Goal: Contribute content: Contribute content

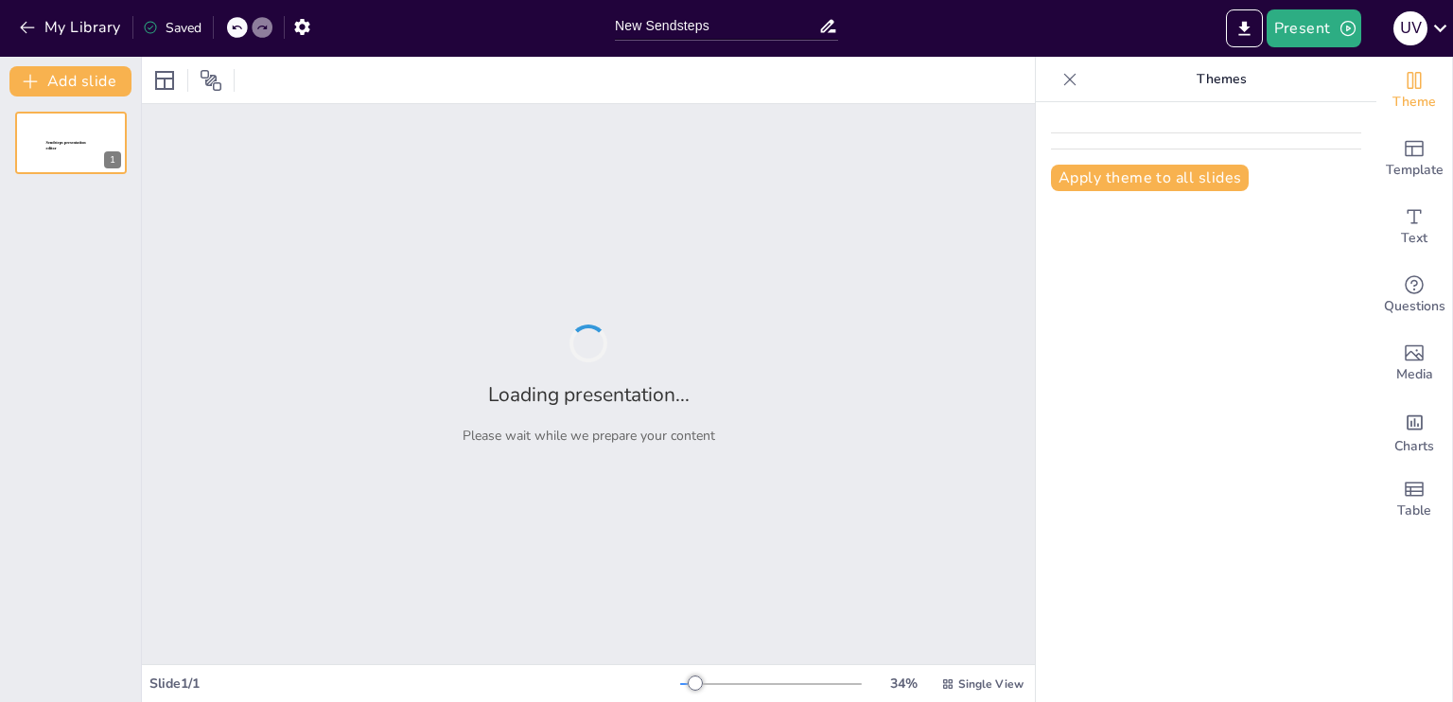
type input "New Sendsteps"
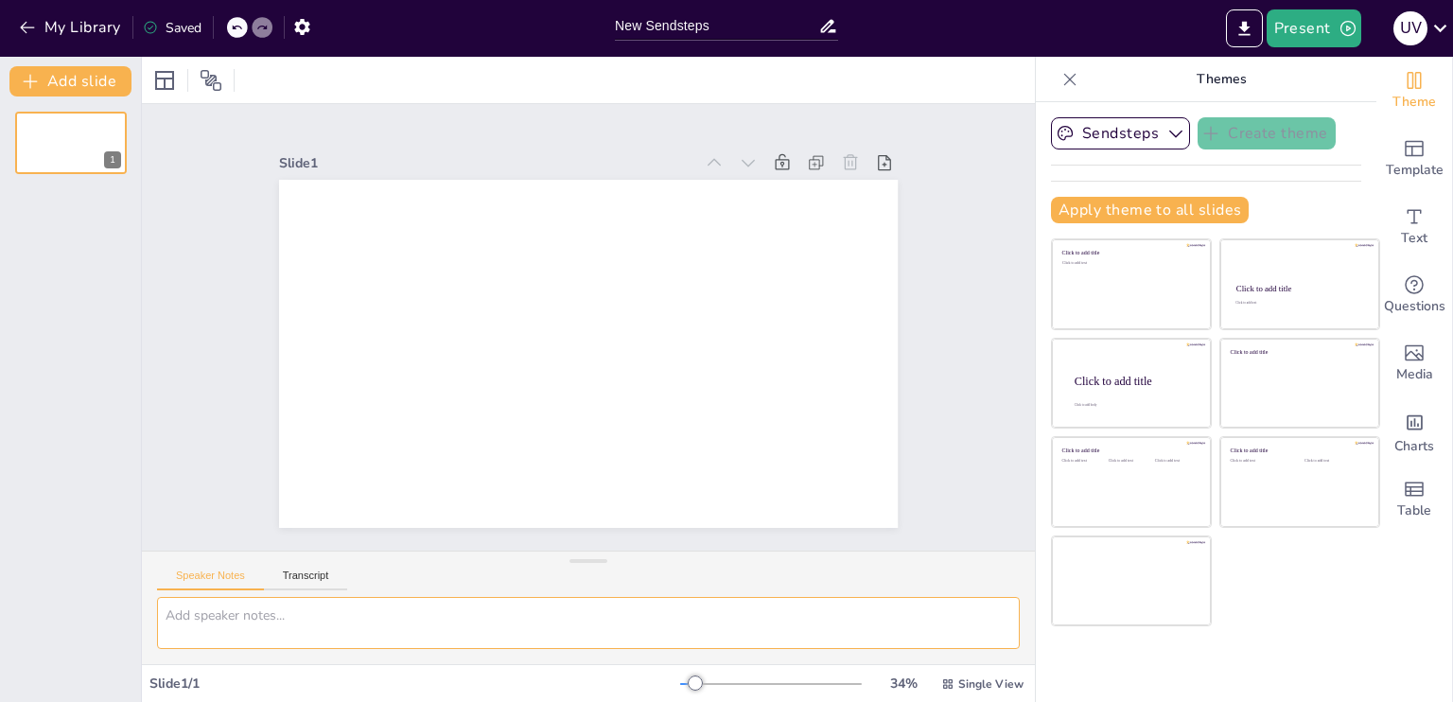
click at [329, 608] on textarea at bounding box center [588, 623] width 863 height 52
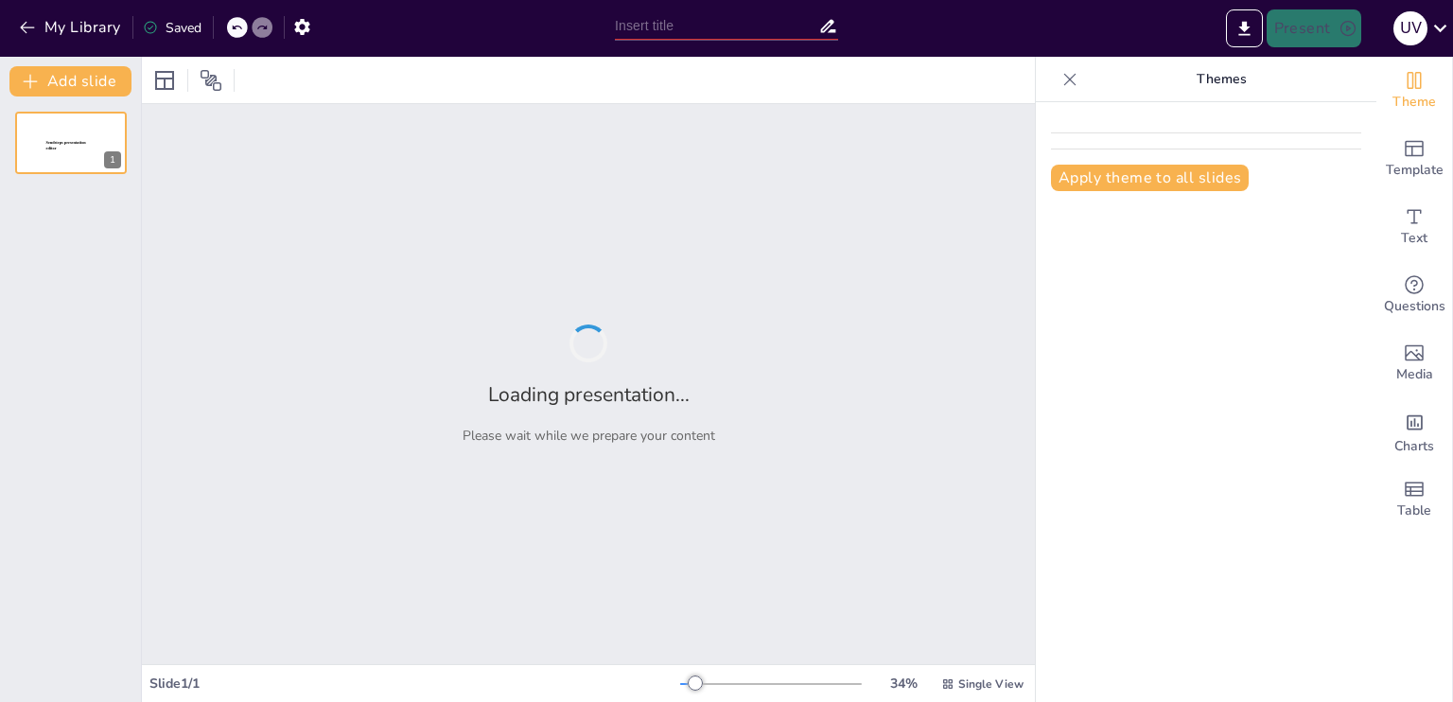
type input "Perspectivas en el Manejo de Infecciones Óseas y Articulares: Un Enfoque Integr…"
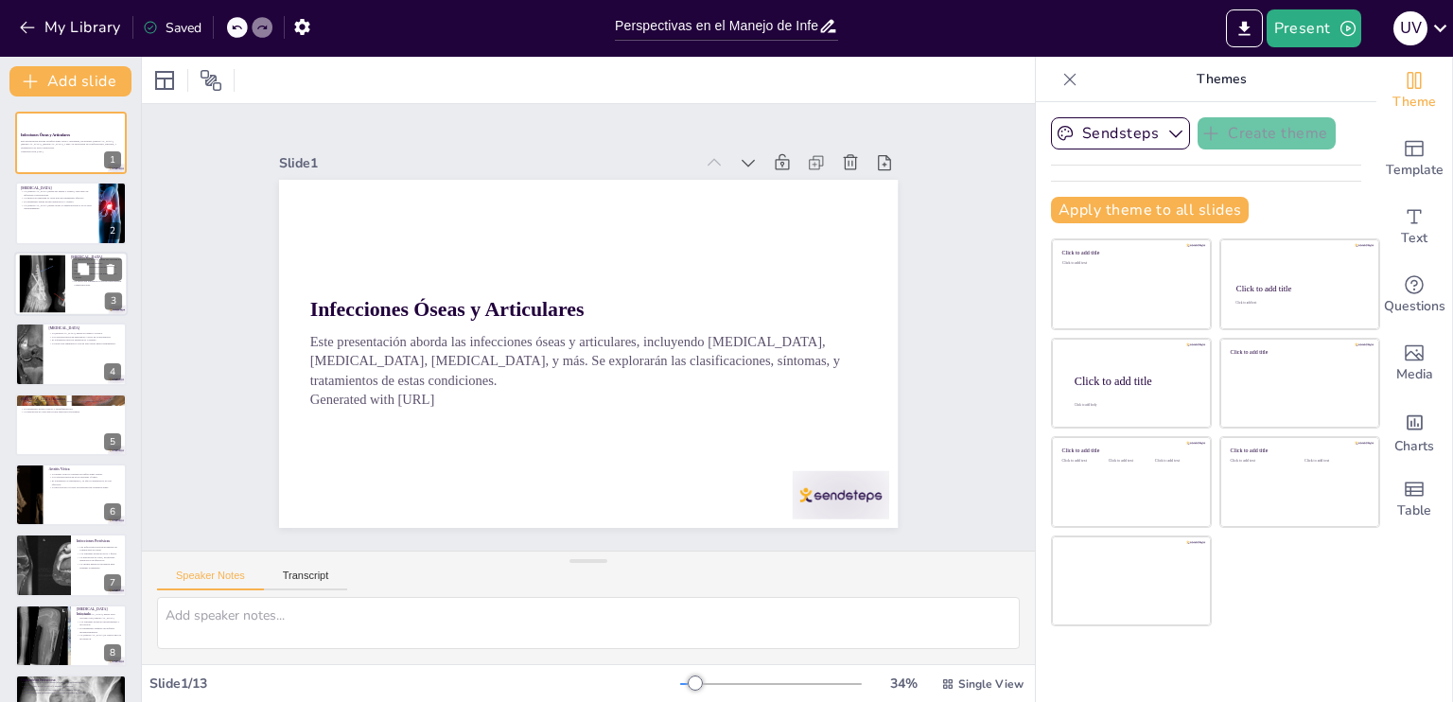
checkbox input "true"
click at [69, 285] on div at bounding box center [71, 284] width 114 height 64
type textarea "Comprender los diferentes patógenos que pueden causar espondilodiscitis es cruc…"
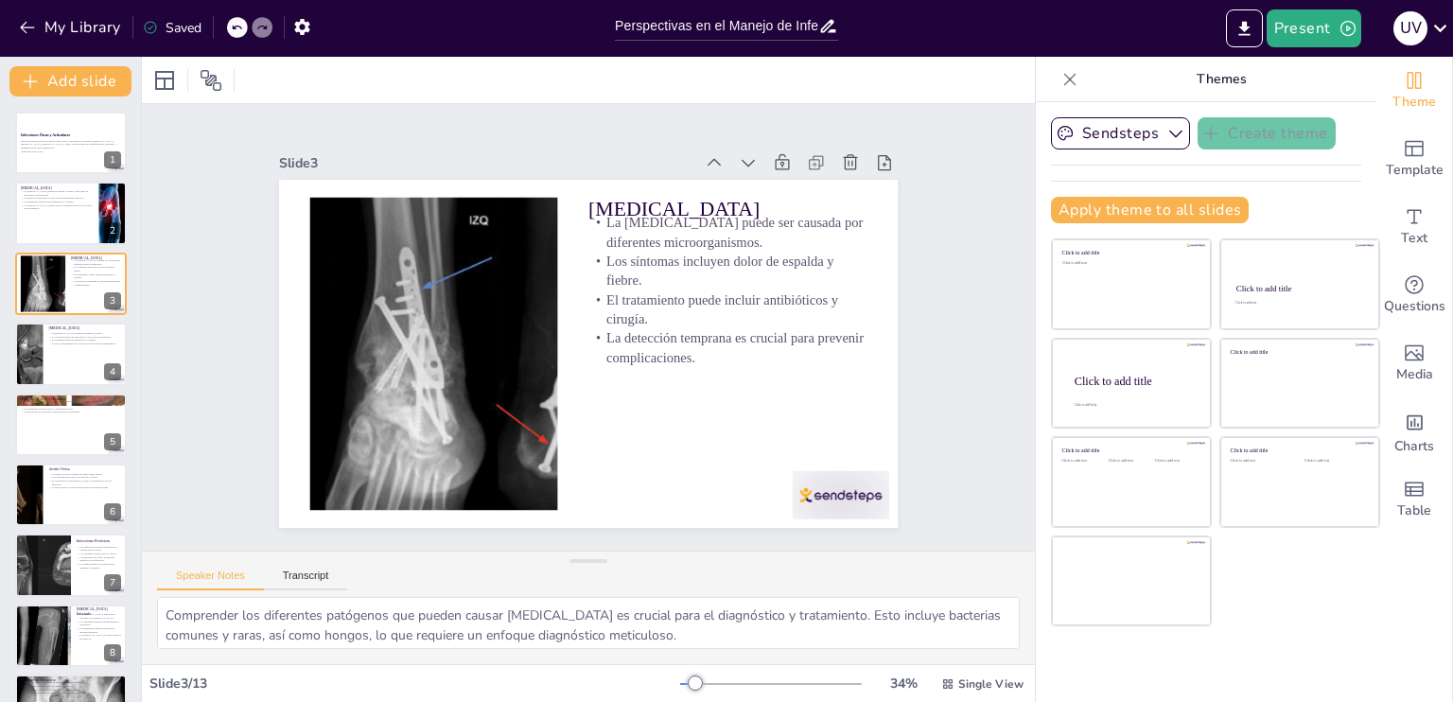
click at [13, 218] on div "Infecciones Óseas y Articulares Este presentación aborda las infecciones óseas …" at bounding box center [70, 565] width 141 height 907
checkbox input "true"
click at [15, 201] on div at bounding box center [71, 214] width 114 height 64
type textarea "La clasificación de la osteomielitis es fundamental para entender cómo se prese…"
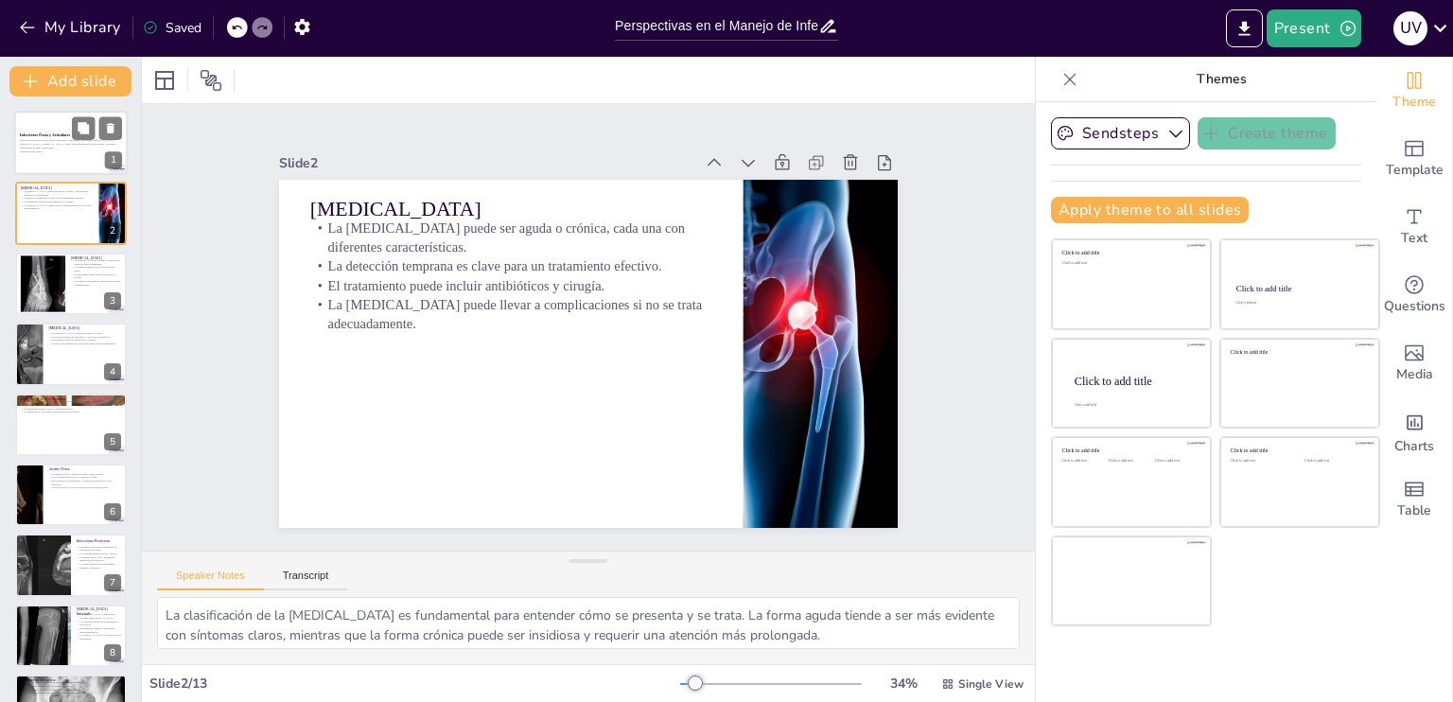
checkbox input "true"
drag, startPoint x: 25, startPoint y: 131, endPoint x: 147, endPoint y: 169, distance: 127.7
click at [25, 132] on p "Infecciones Óseas y Articulares" at bounding box center [71, 135] width 102 height 6
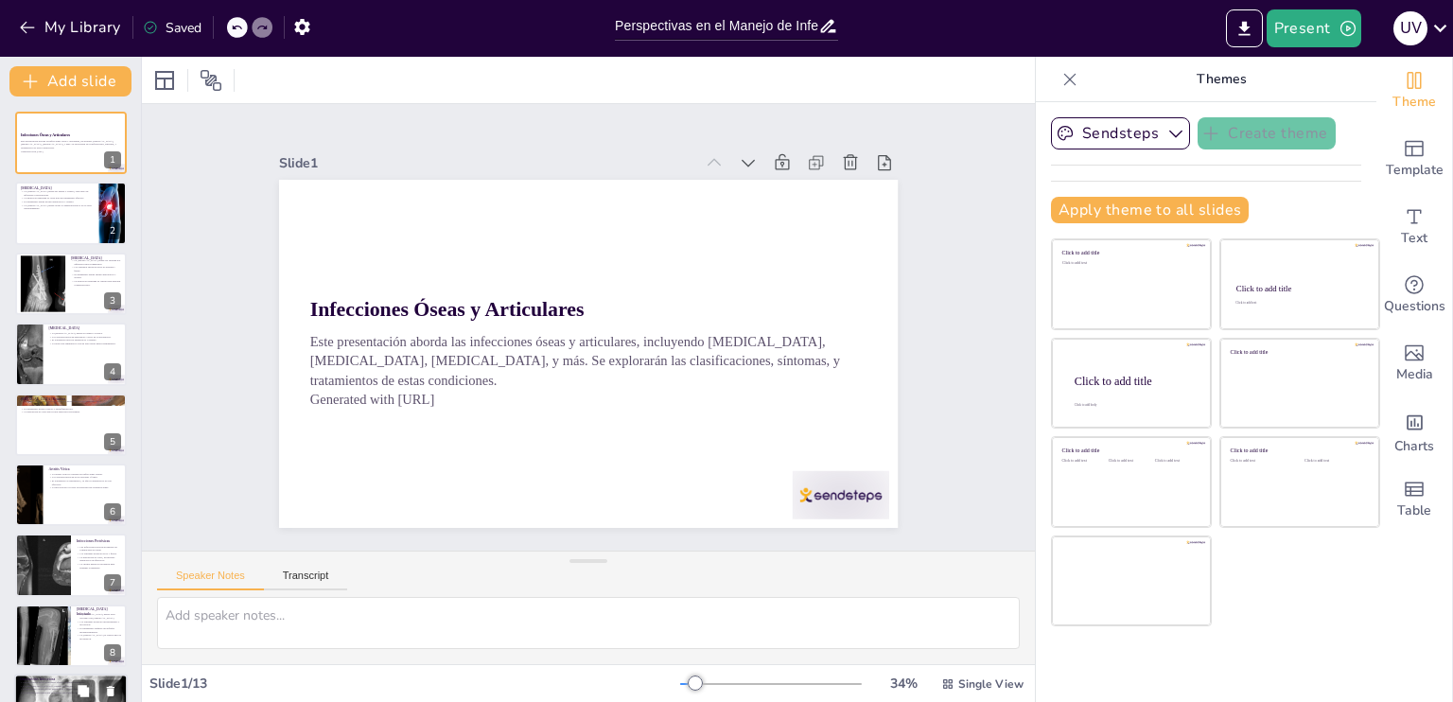
scroll to position [331, 0]
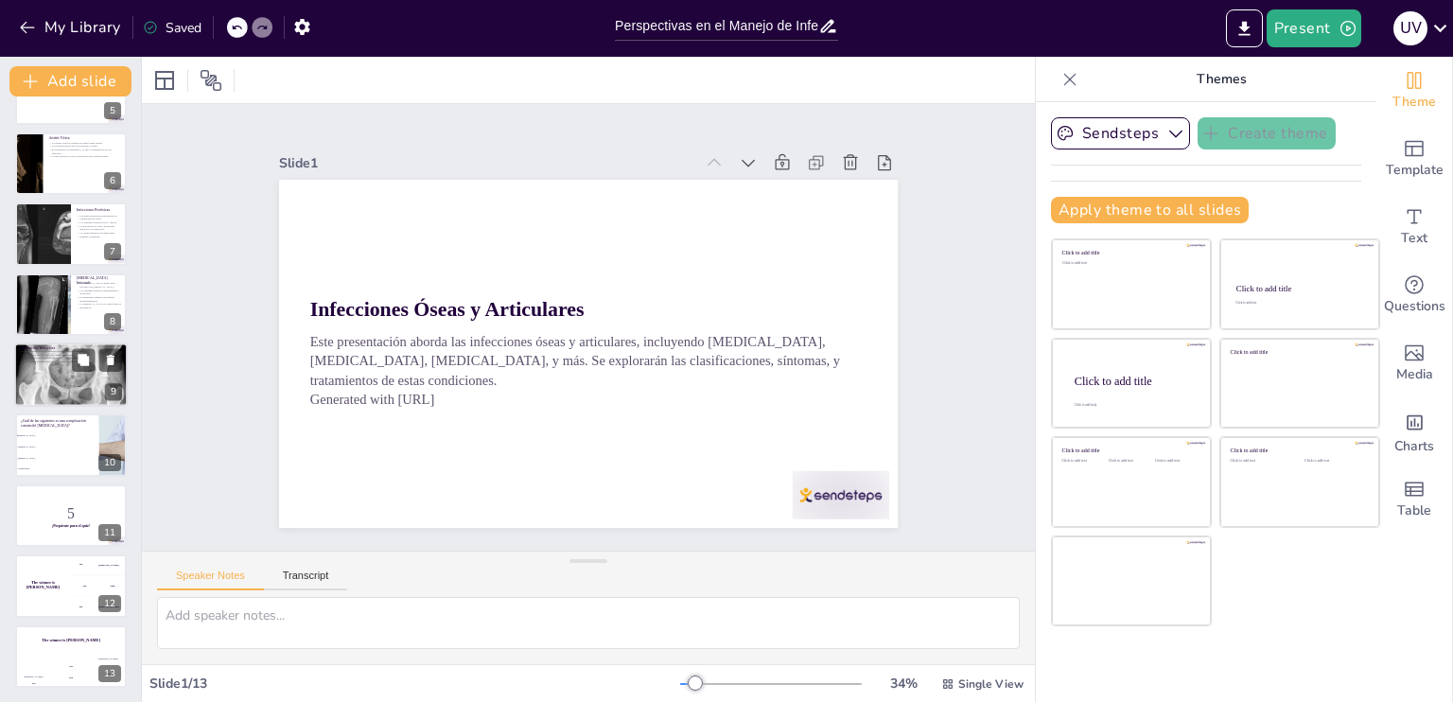
checkbox input "true"
click at [34, 375] on div at bounding box center [71, 375] width 114 height 114
type textarea "La osteoartritis infecciosa es particularmente preocupante en poblaciones inmun…"
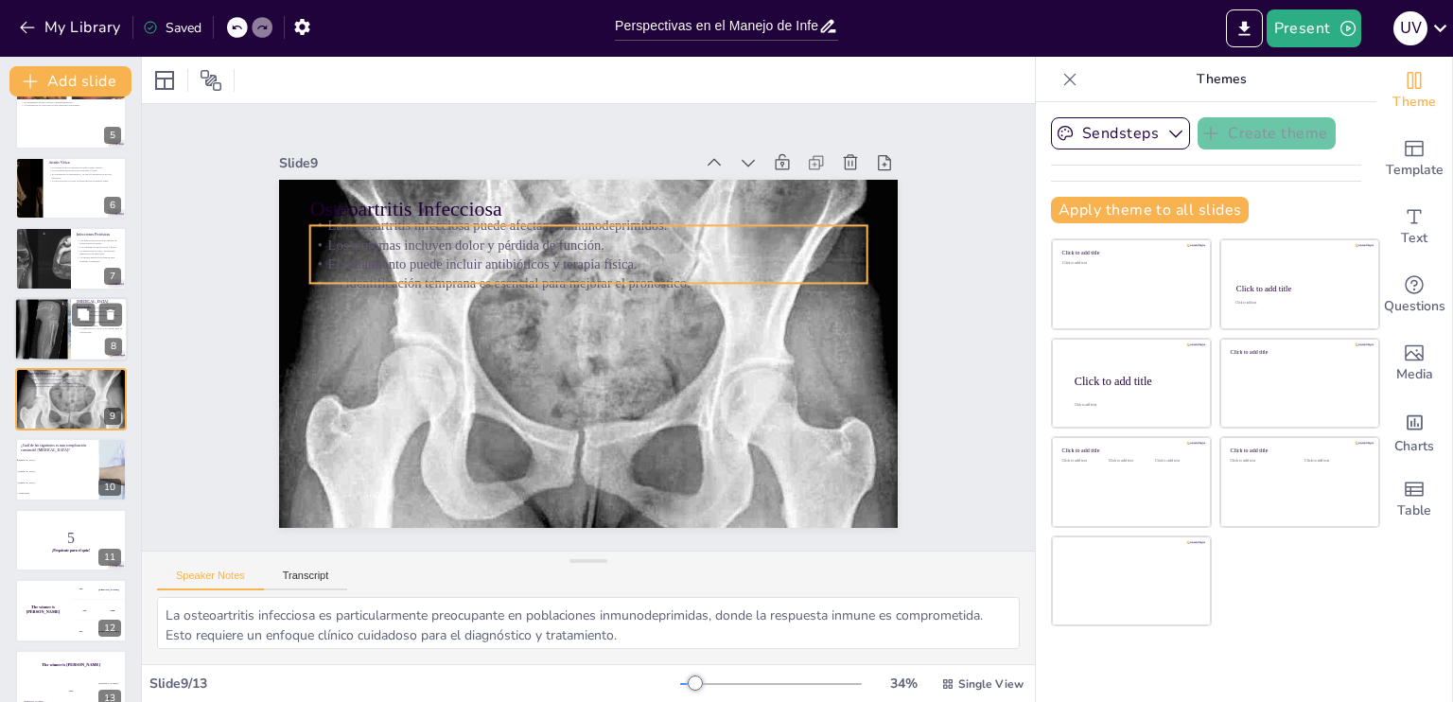
checkbox input "true"
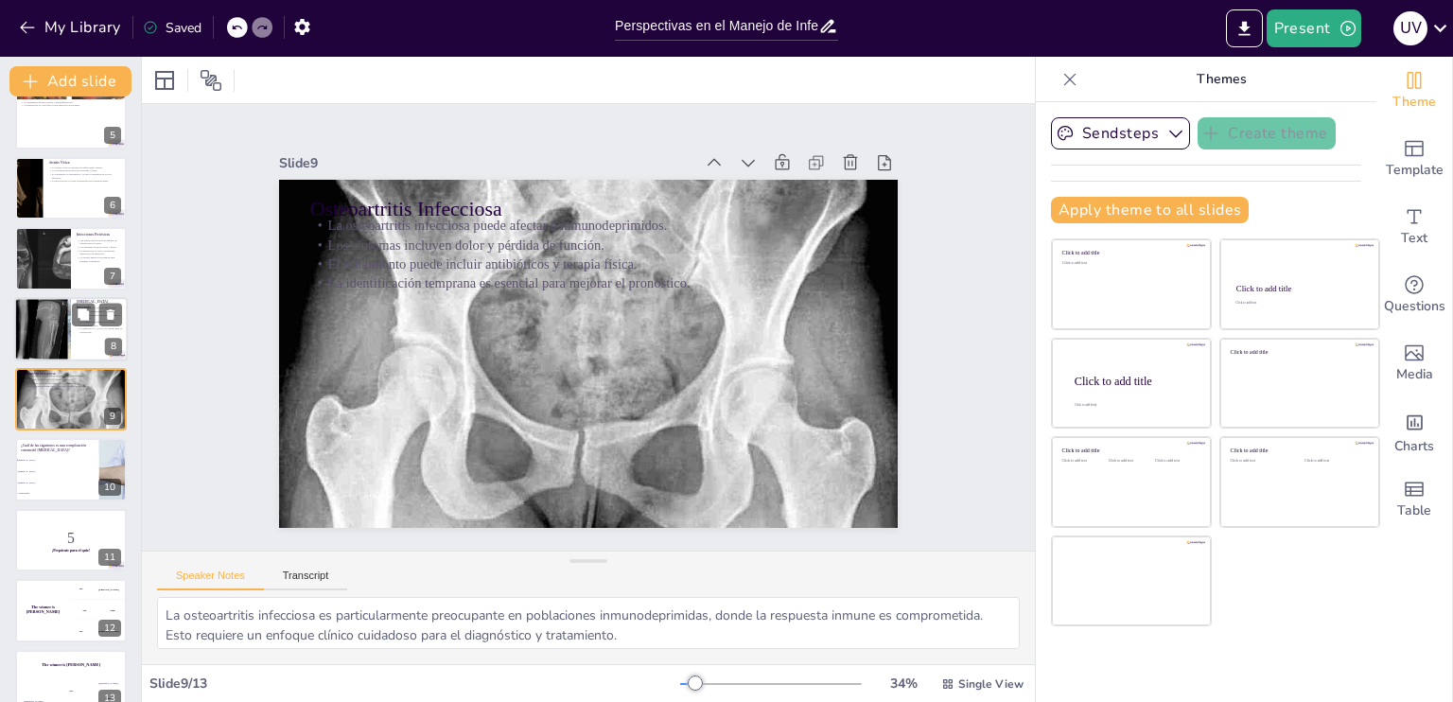
click at [34, 337] on div at bounding box center [42, 329] width 96 height 64
type textarea "La asociación entre el pie diabético y la osteomielitis es significativa, ya qu…"
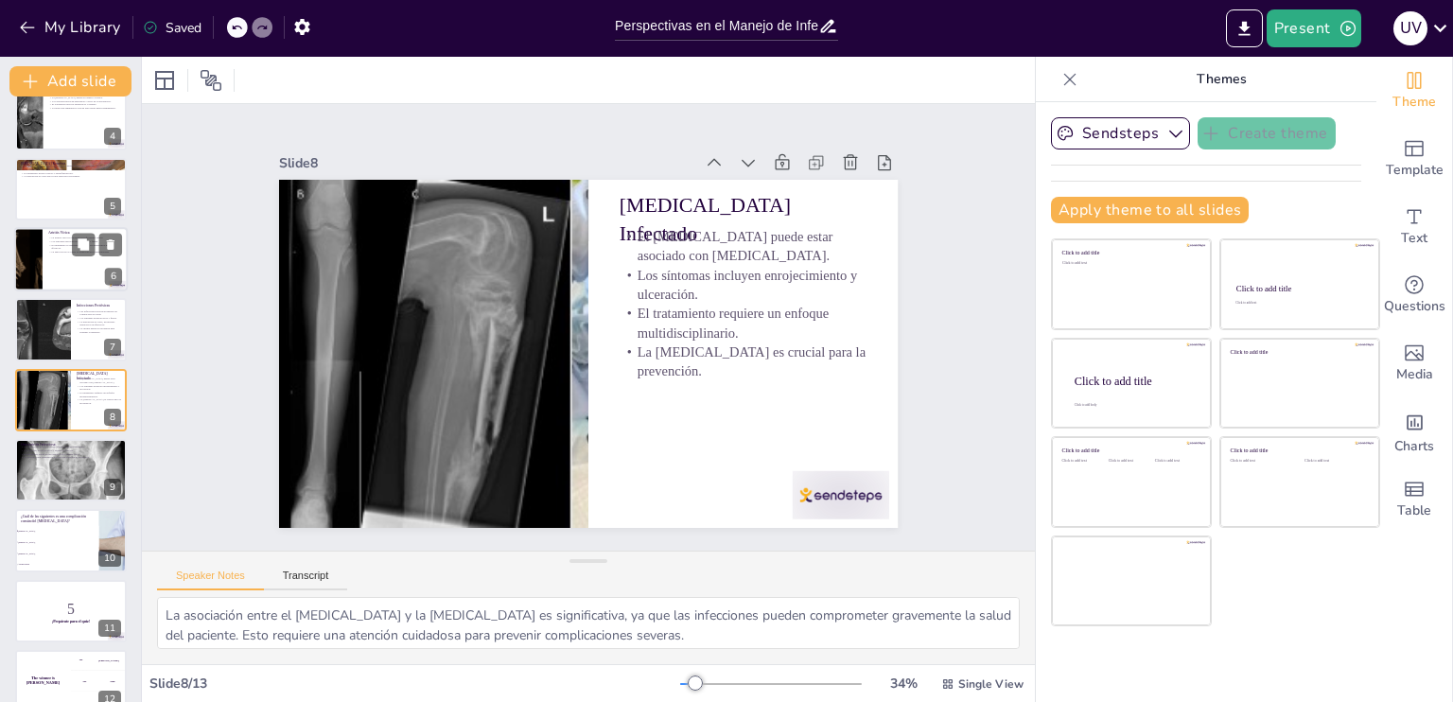
checkbox input "true"
click at [24, 264] on div at bounding box center [29, 259] width 114 height 64
type textarea "La identificación de los patógenos que causan artritis vírica es esencial para …"
checkbox input "true"
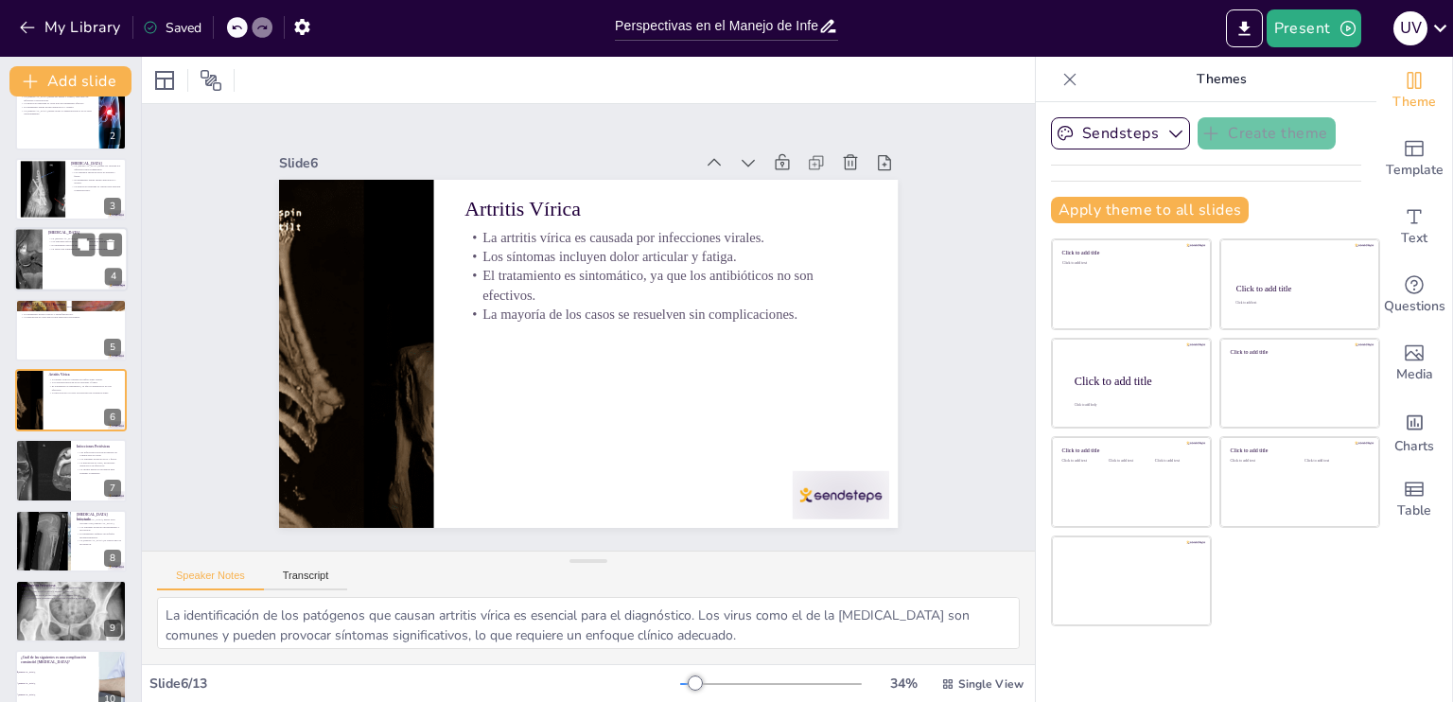
click at [23, 269] on div at bounding box center [28, 259] width 170 height 64
type textarea "La clasificación de la artritis séptica es fundamental para el manejo clínico. …"
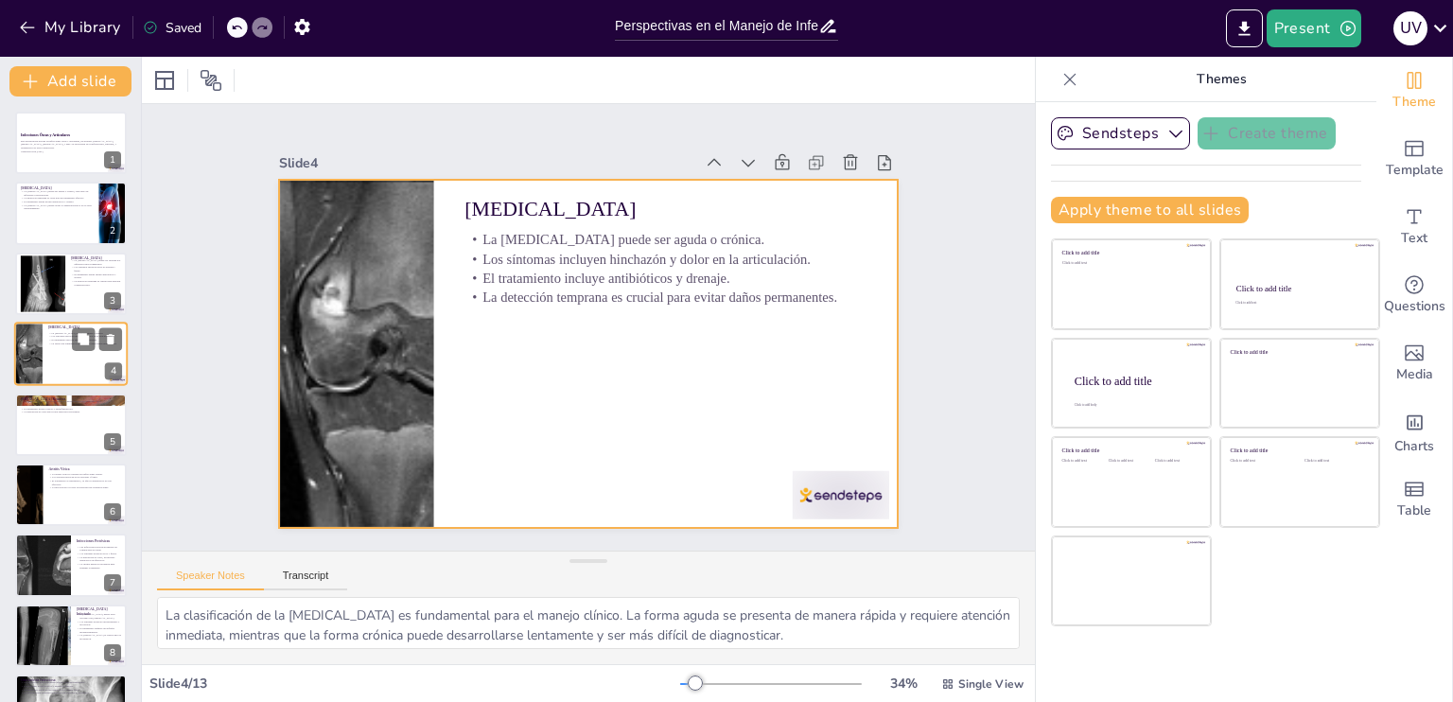
click at [46, 335] on div at bounding box center [71, 354] width 114 height 64
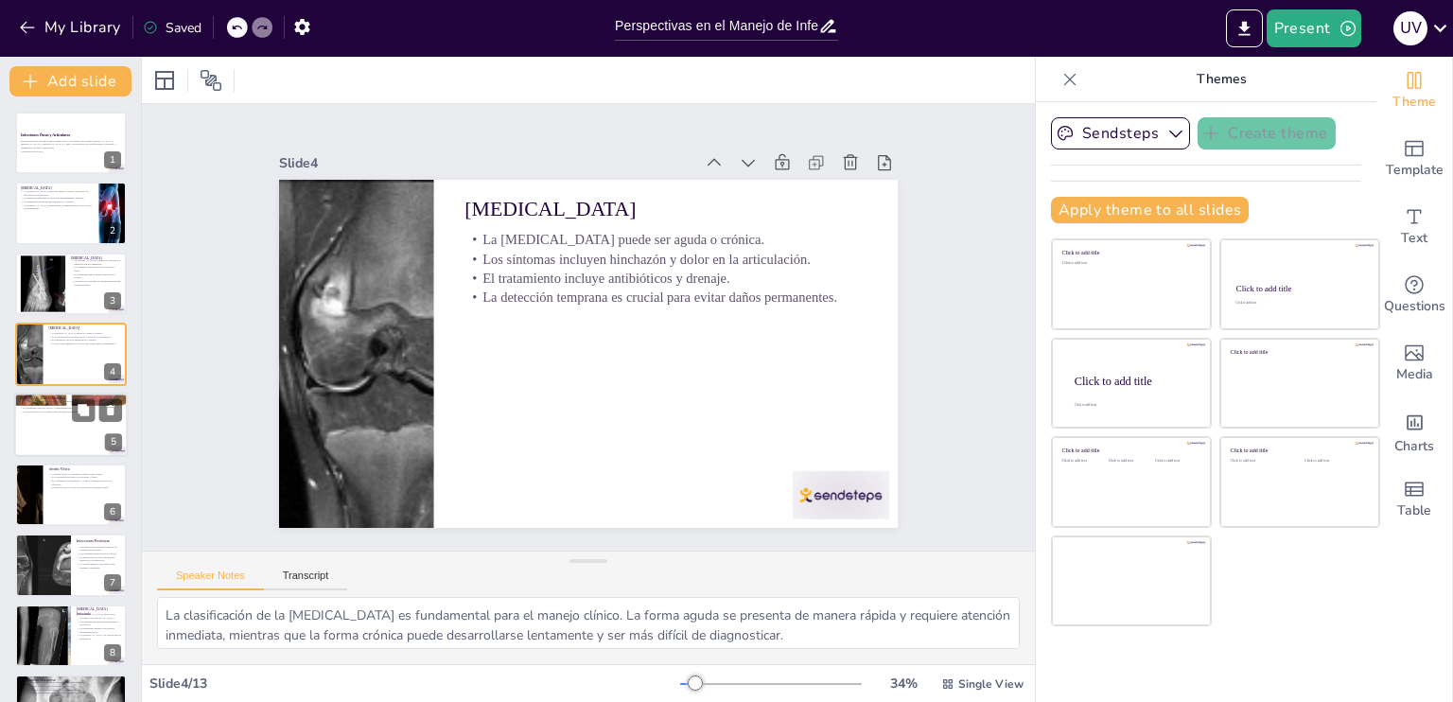
checkbox input "true"
click at [49, 454] on div "Bursitis Reactiva La bursitis reactiva puede ser desencadenada por diversas cau…" at bounding box center [71, 425] width 114 height 64
type textarea "Comprender las causas de la bursitis reactiva es esencial para su manejo. Las l…"
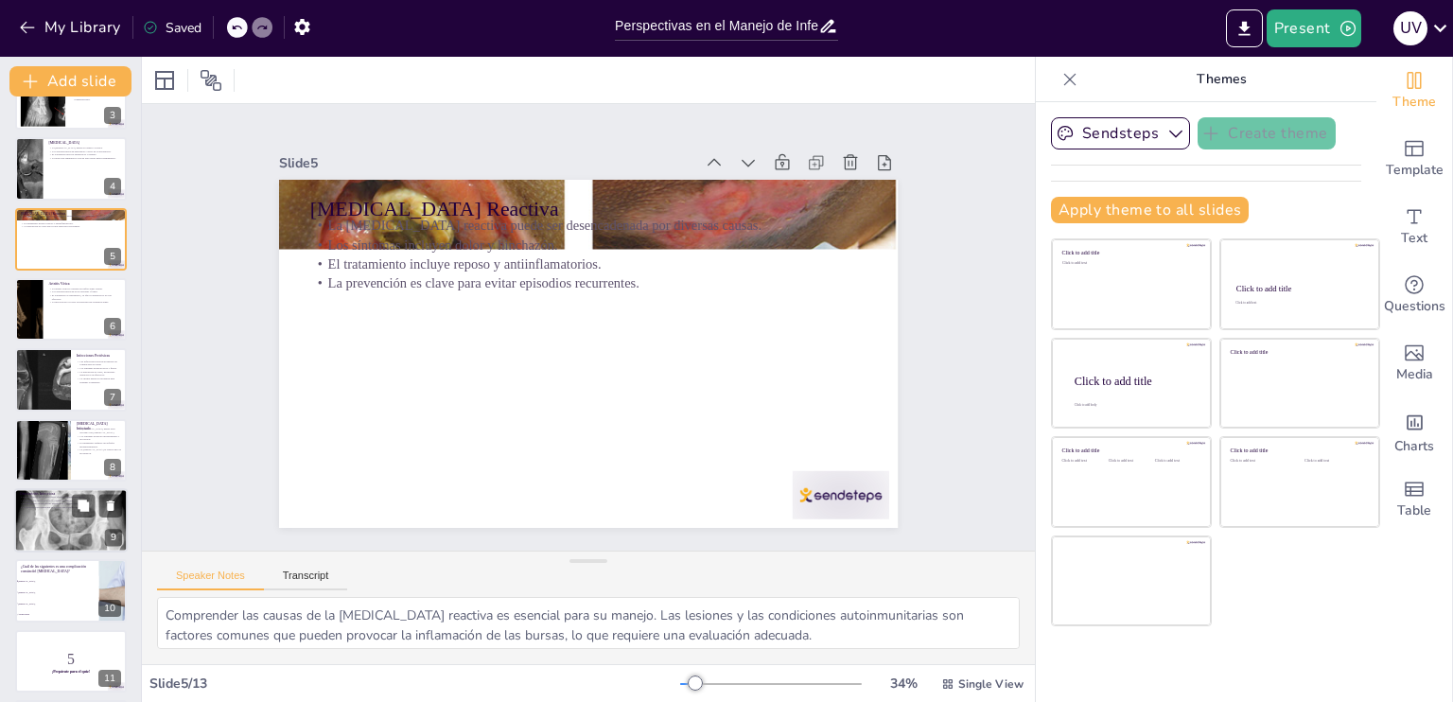
scroll to position [331, 0]
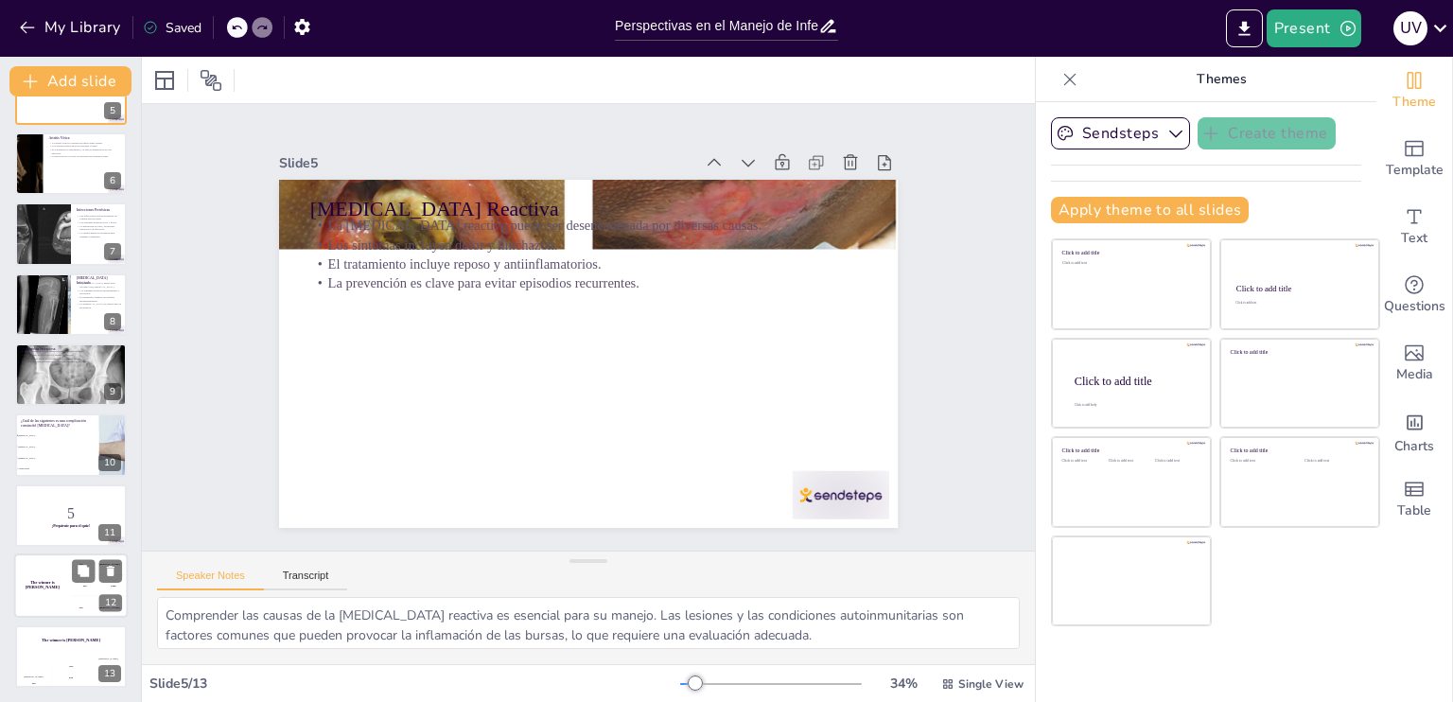
checkbox input "true"
click at [45, 587] on div "The winner is Niels 🏆" at bounding box center [42, 585] width 57 height 64
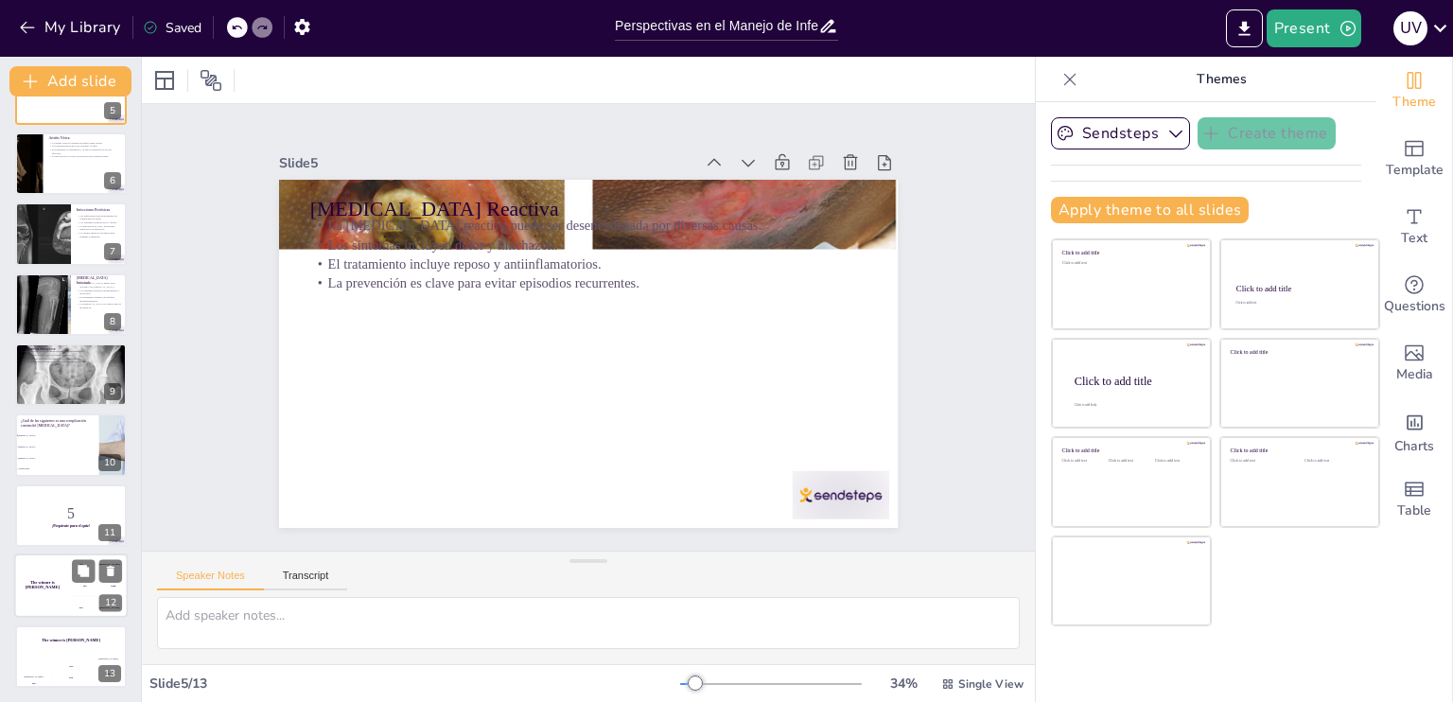
scroll to position [332, 0]
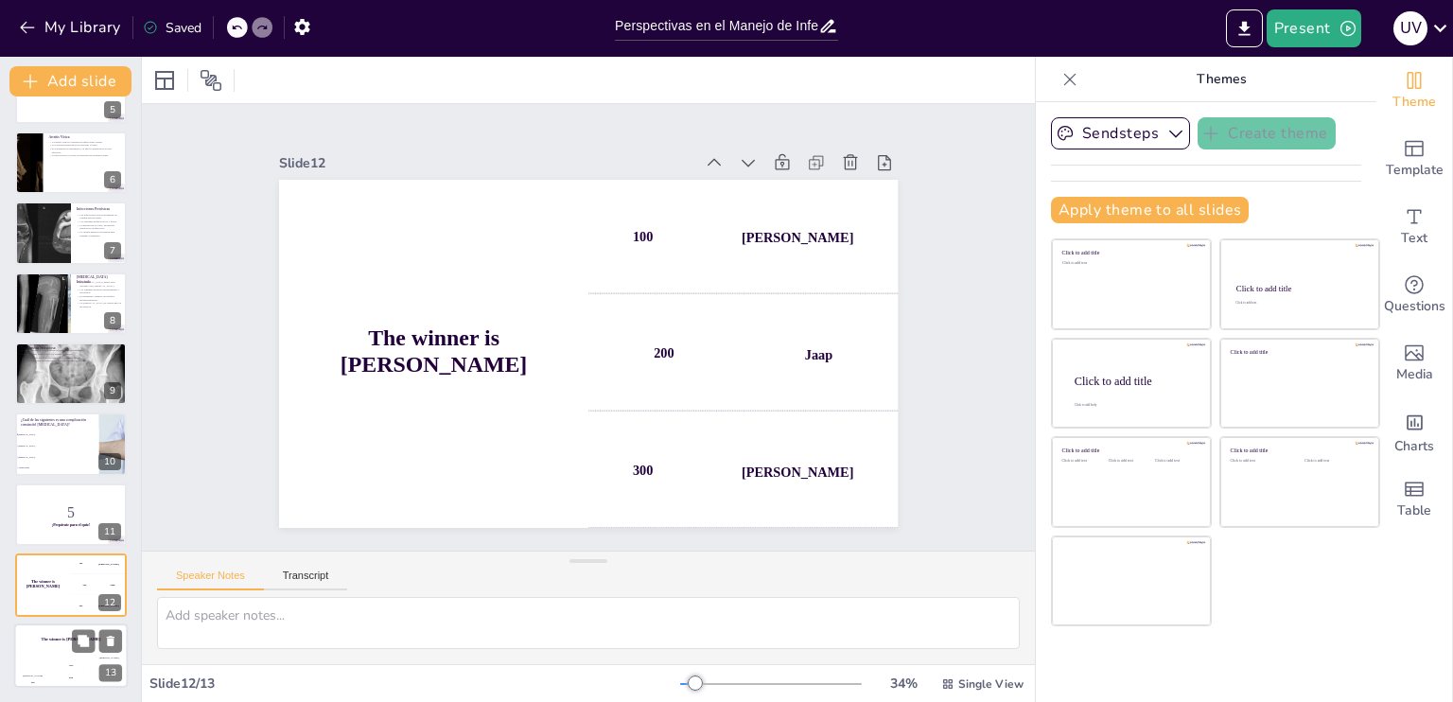
click at [29, 661] on div "Hasan 100" at bounding box center [33, 671] width 38 height 32
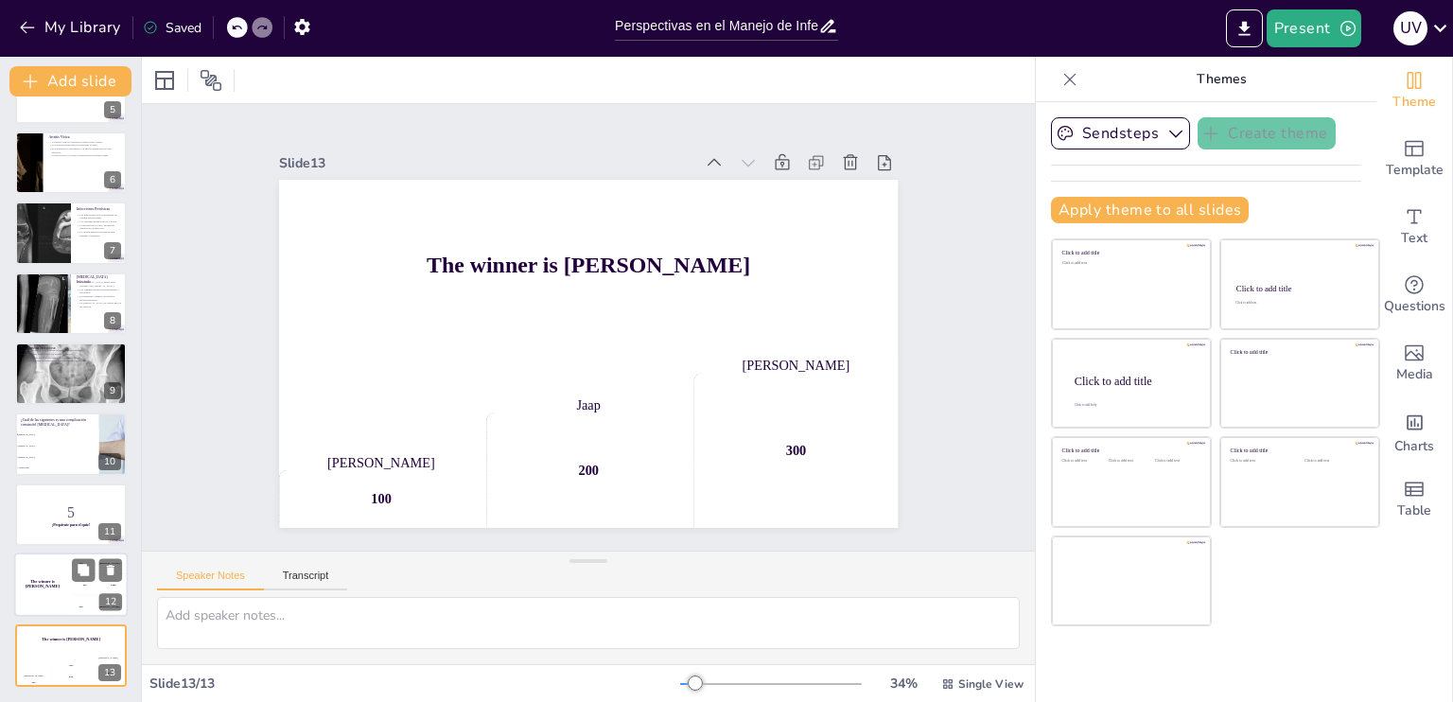
click at [23, 604] on div "The winner is Niels 🏆" at bounding box center [42, 584] width 57 height 64
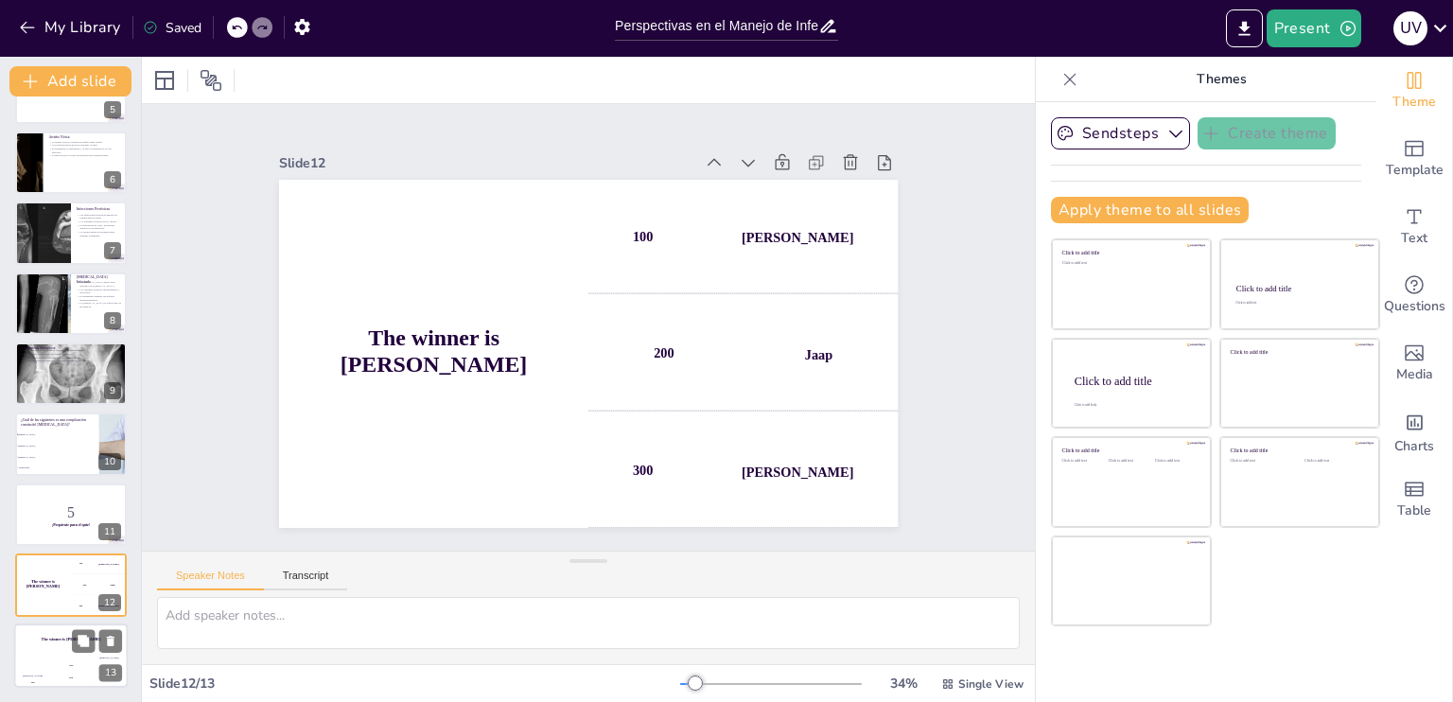
click at [46, 646] on div "The winner is Niels 🏆" at bounding box center [71, 639] width 114 height 32
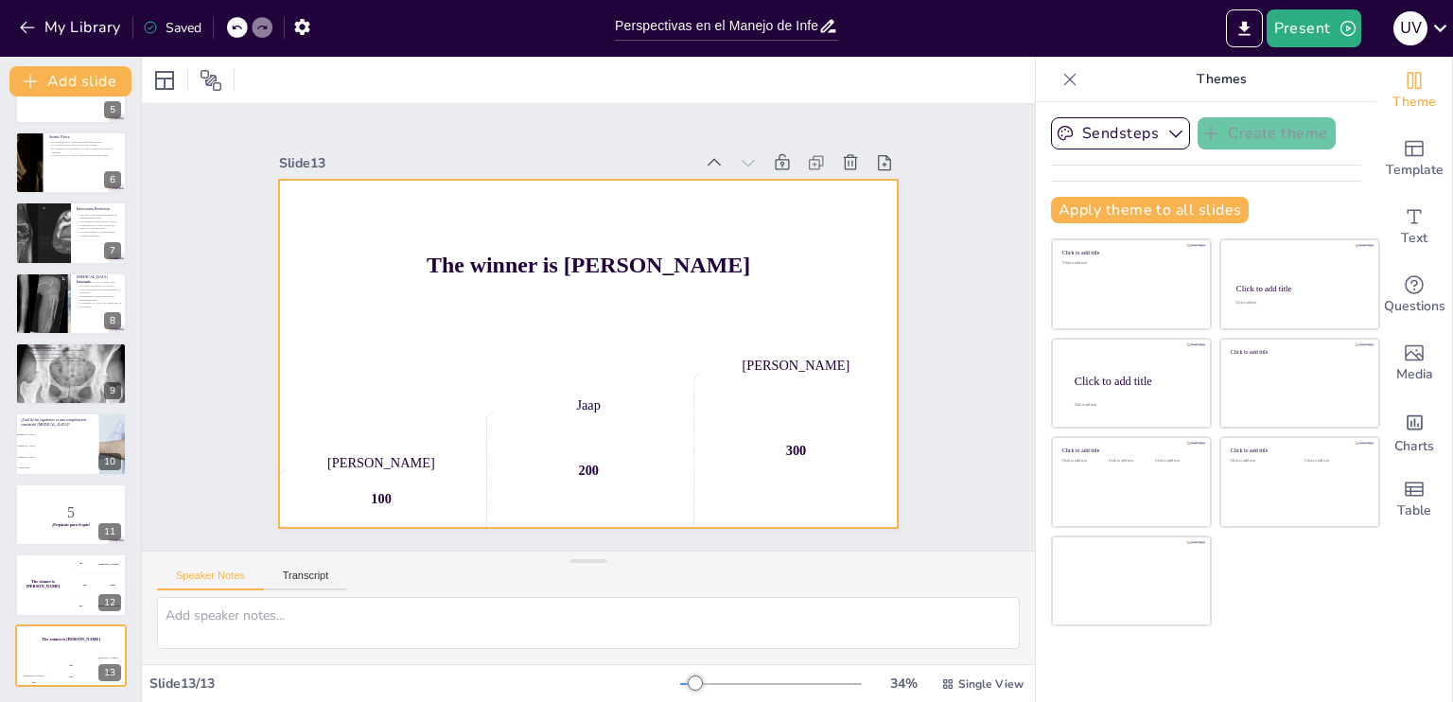
click at [583, 415] on div "200" at bounding box center [557, 467] width 223 height 155
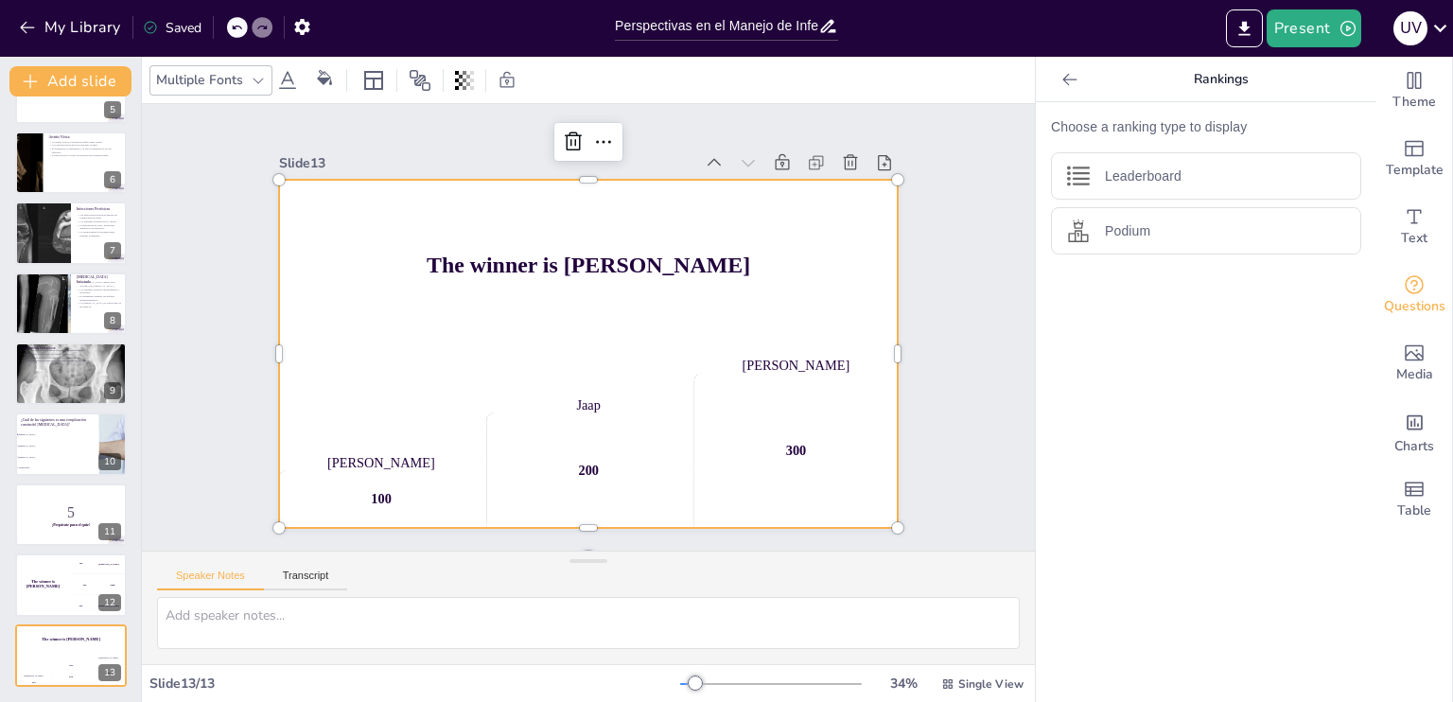
click at [549, 389] on div "Jaap" at bounding box center [580, 404] width 204 height 37
click at [707, 403] on div "300" at bounding box center [747, 508] width 242 height 210
click at [63, 553] on div "The winner is Niels 🏆" at bounding box center [42, 584] width 57 height 64
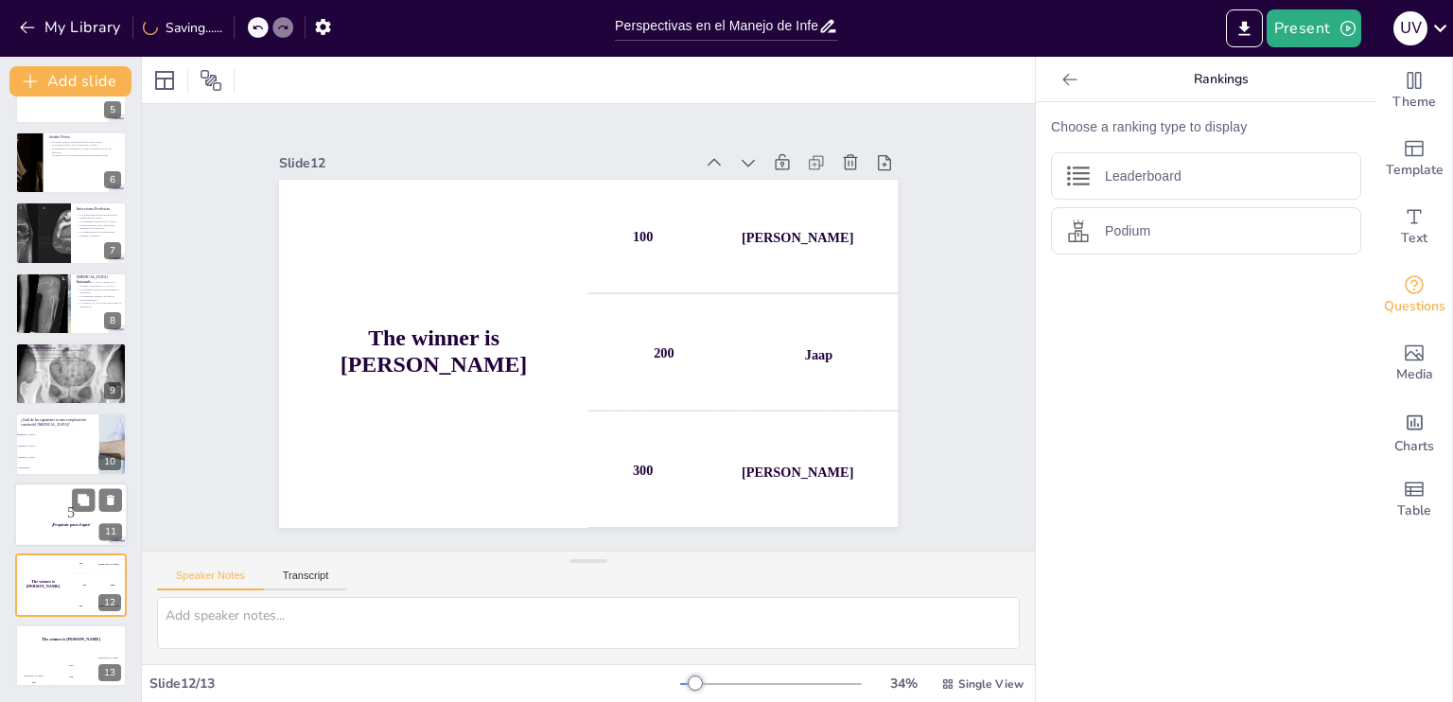
click at [55, 532] on div at bounding box center [71, 514] width 114 height 64
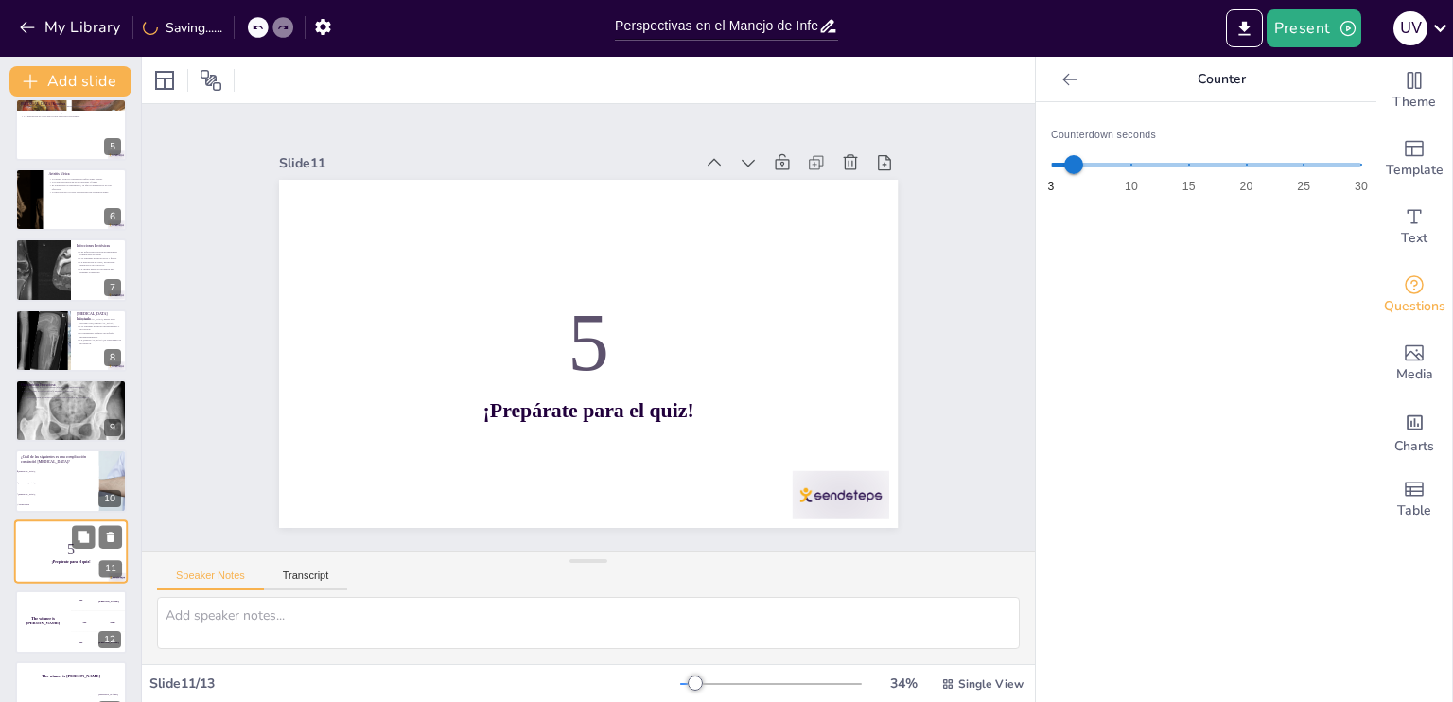
scroll to position [237, 0]
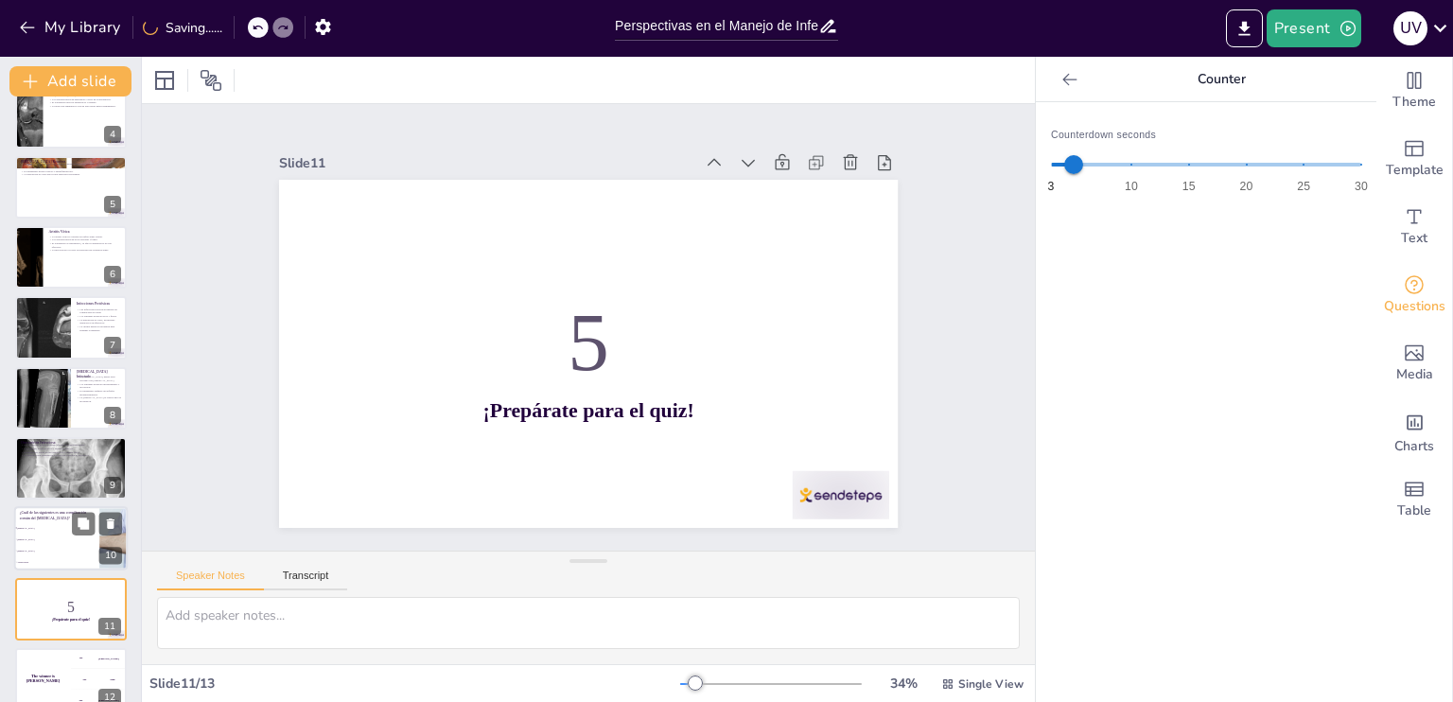
checkbox input "true"
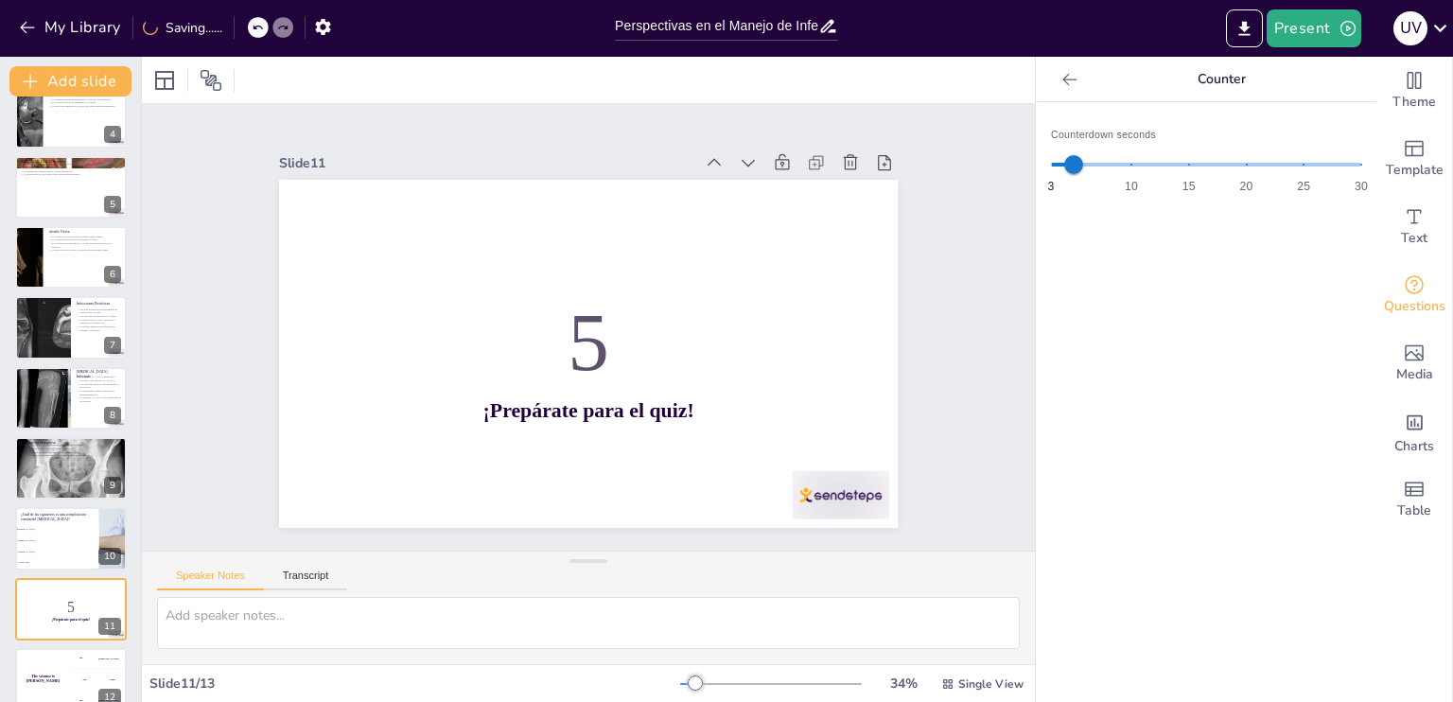
checkbox input "true"
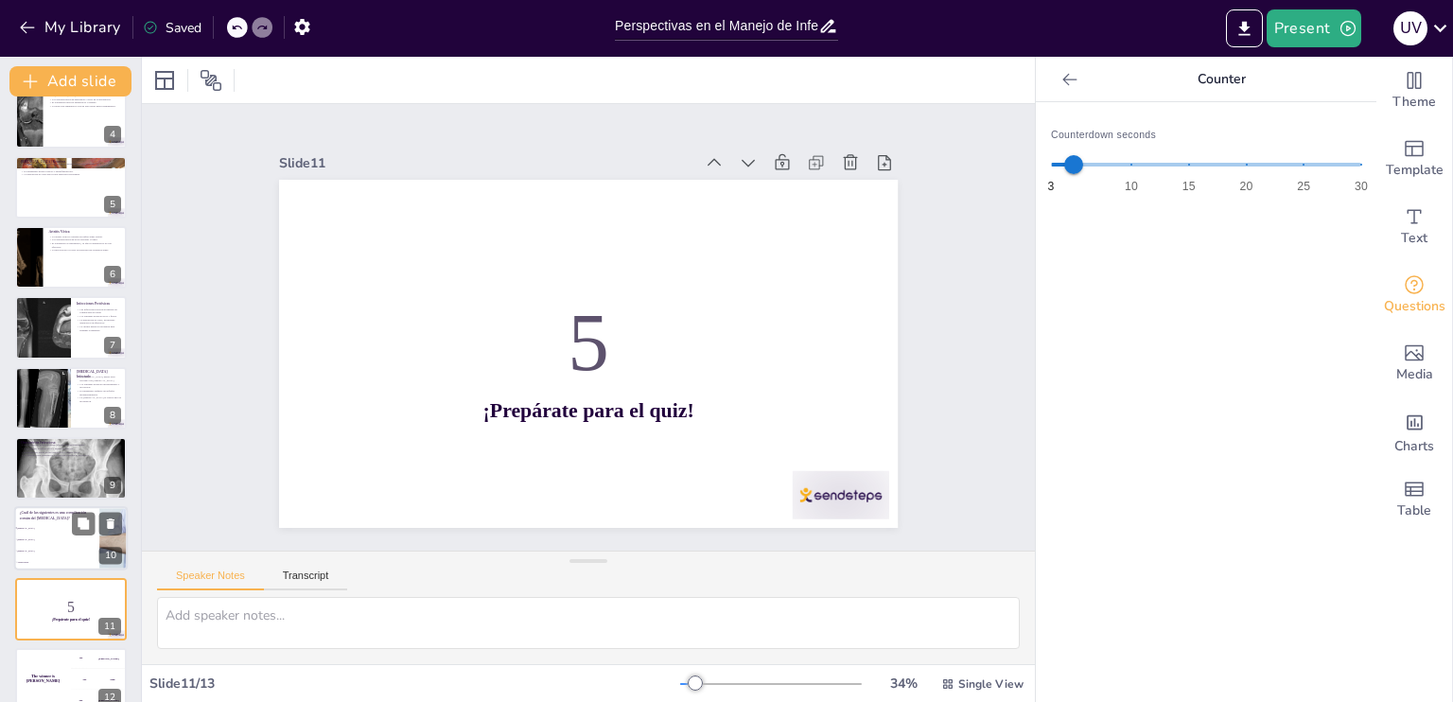
checkbox input "true"
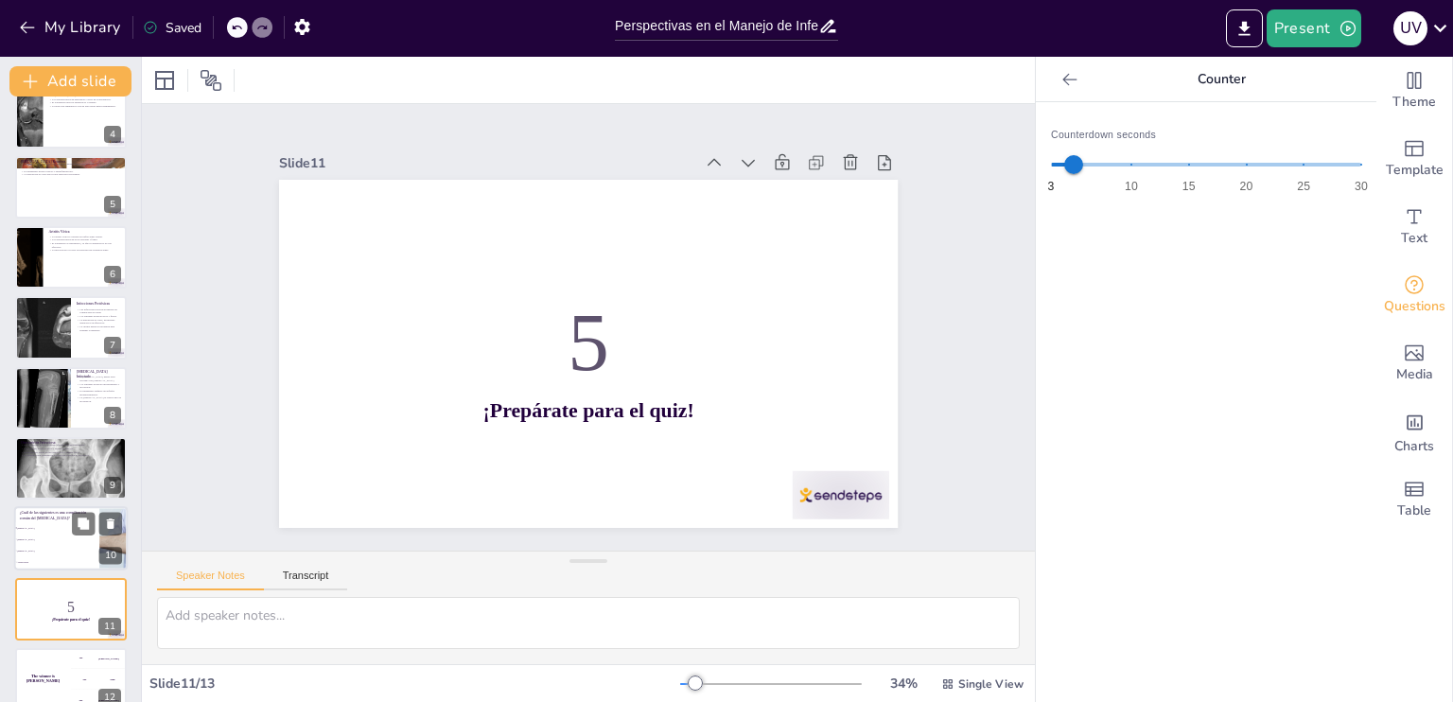
click at [45, 533] on li "Osteomielitis" at bounding box center [56, 528] width 85 height 11
type textarea "La respuesta correcta es Osteomielitis, como se menciona en la diapositiva sobr…"
checkbox input "true"
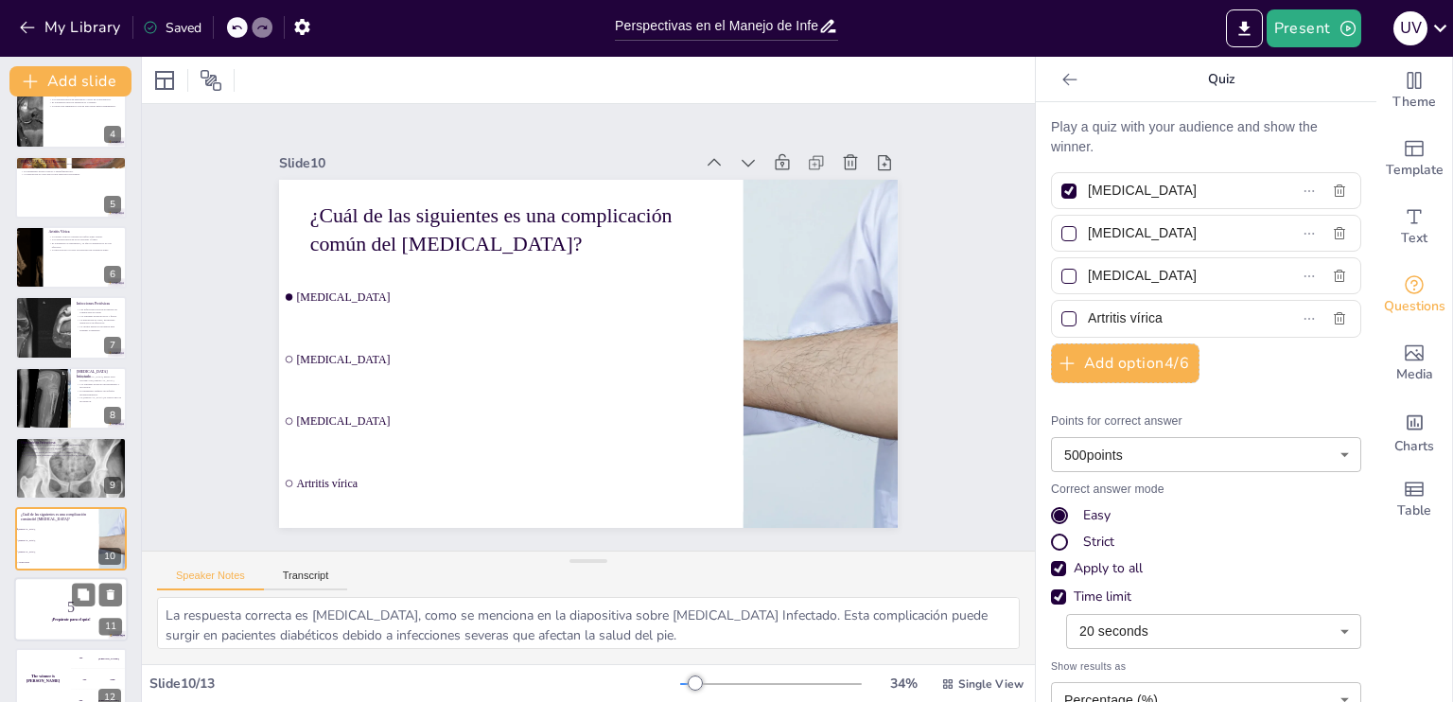
checkbox input "true"
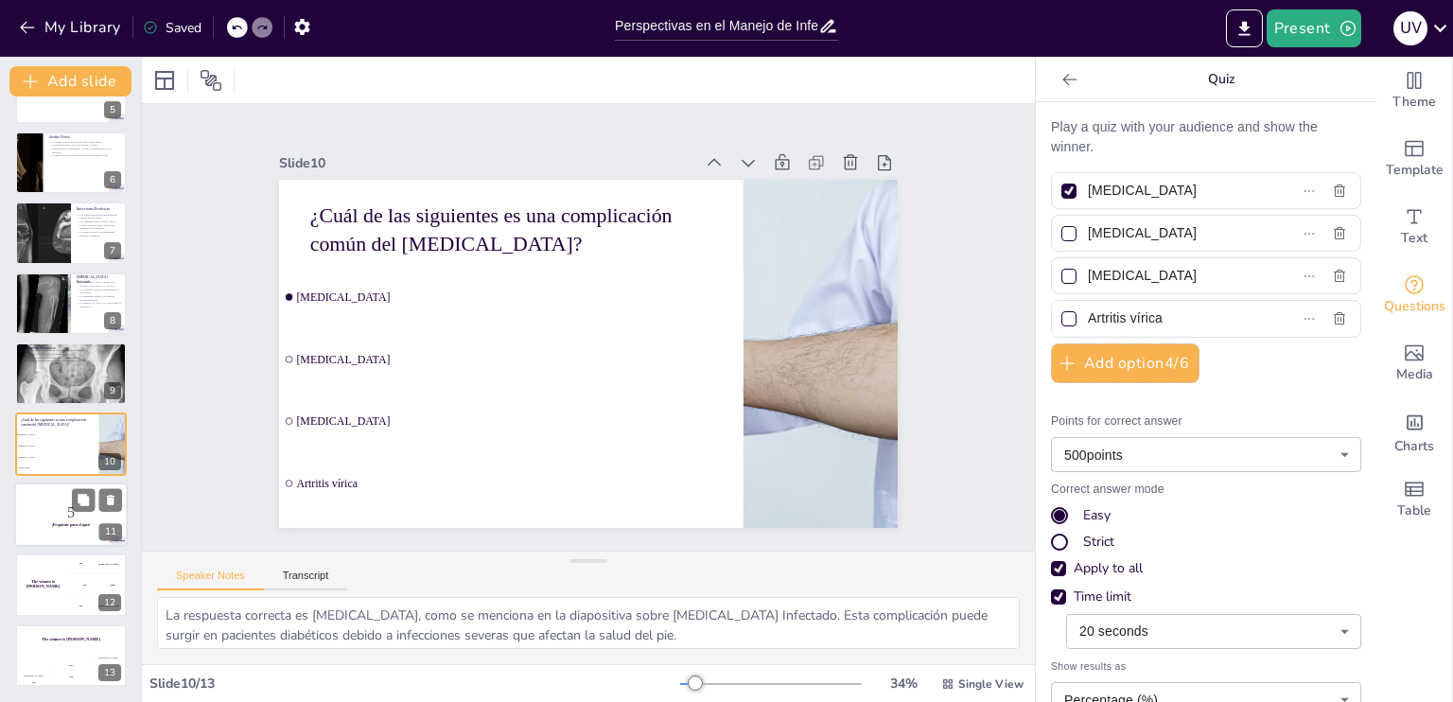
checkbox input "true"
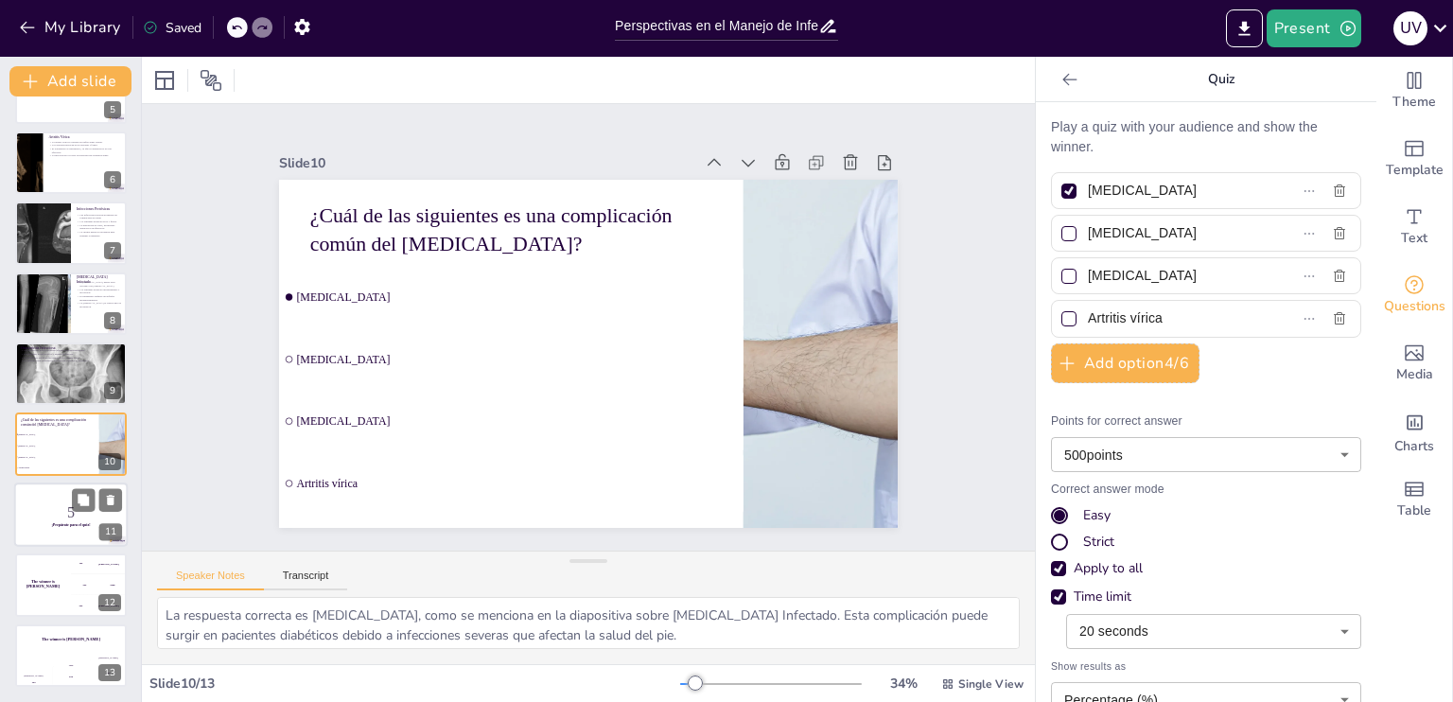
checkbox input "true"
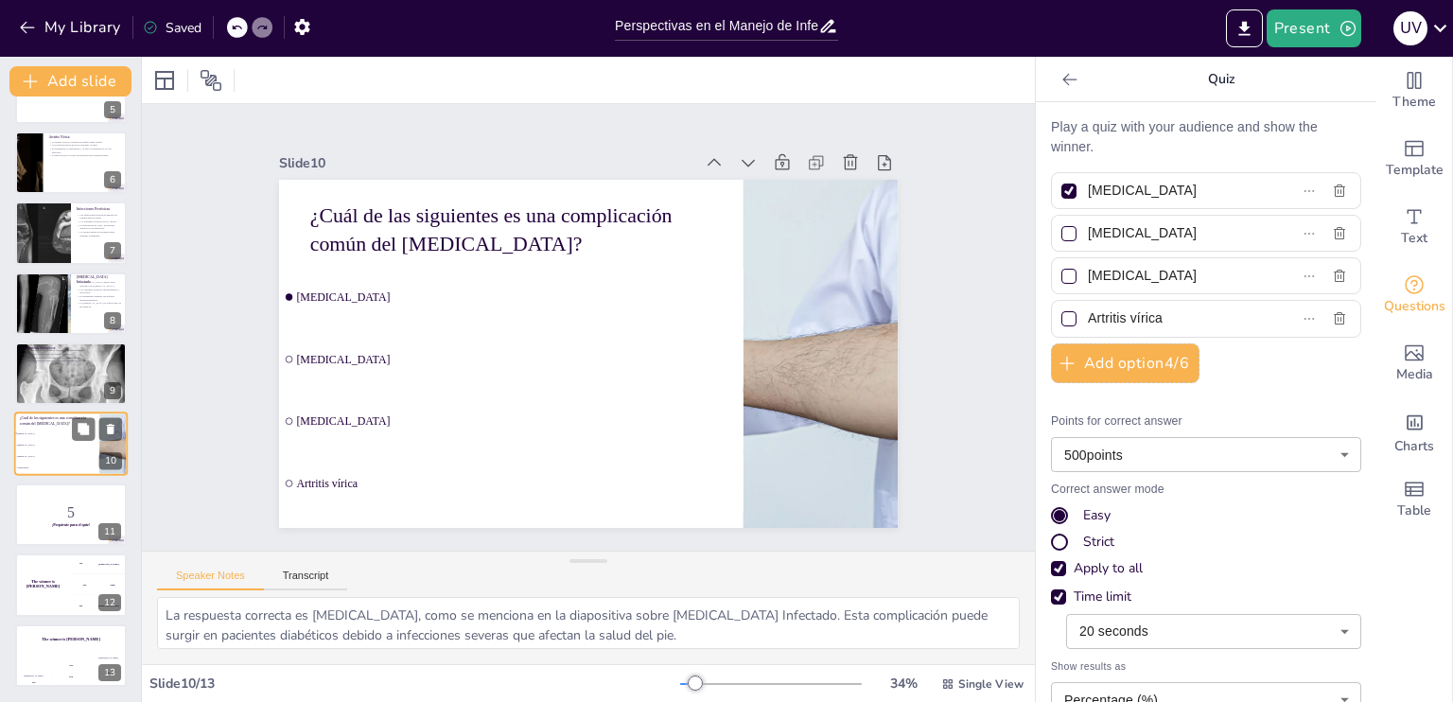
checkbox input "true"
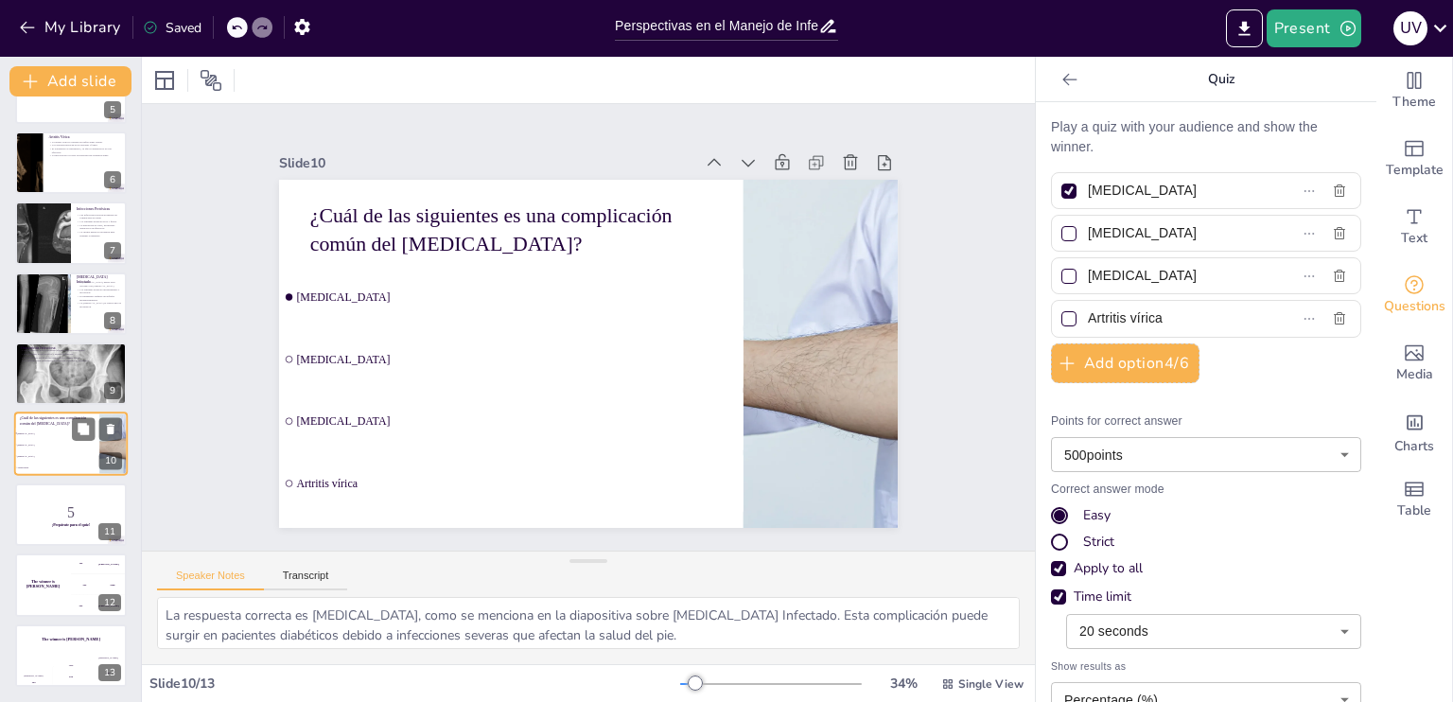
checkbox input "true"
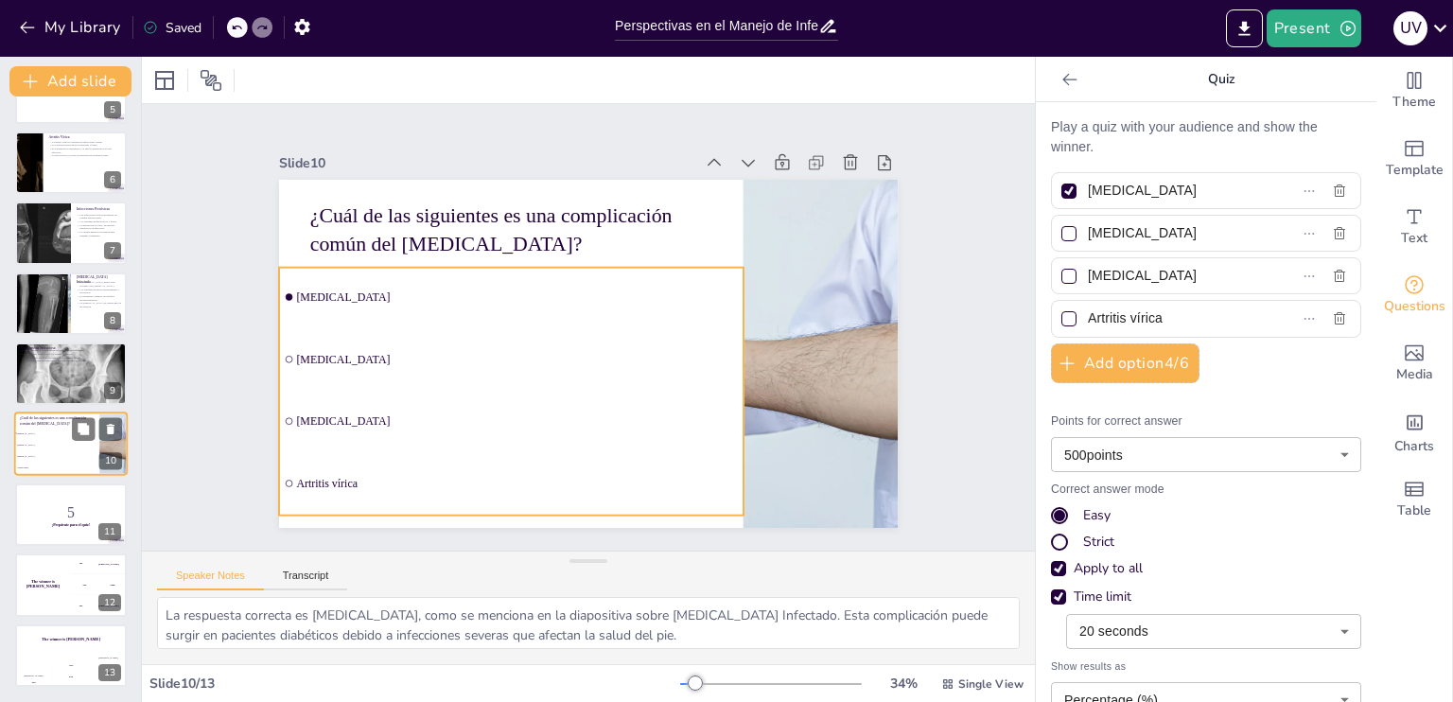
checkbox input "true"
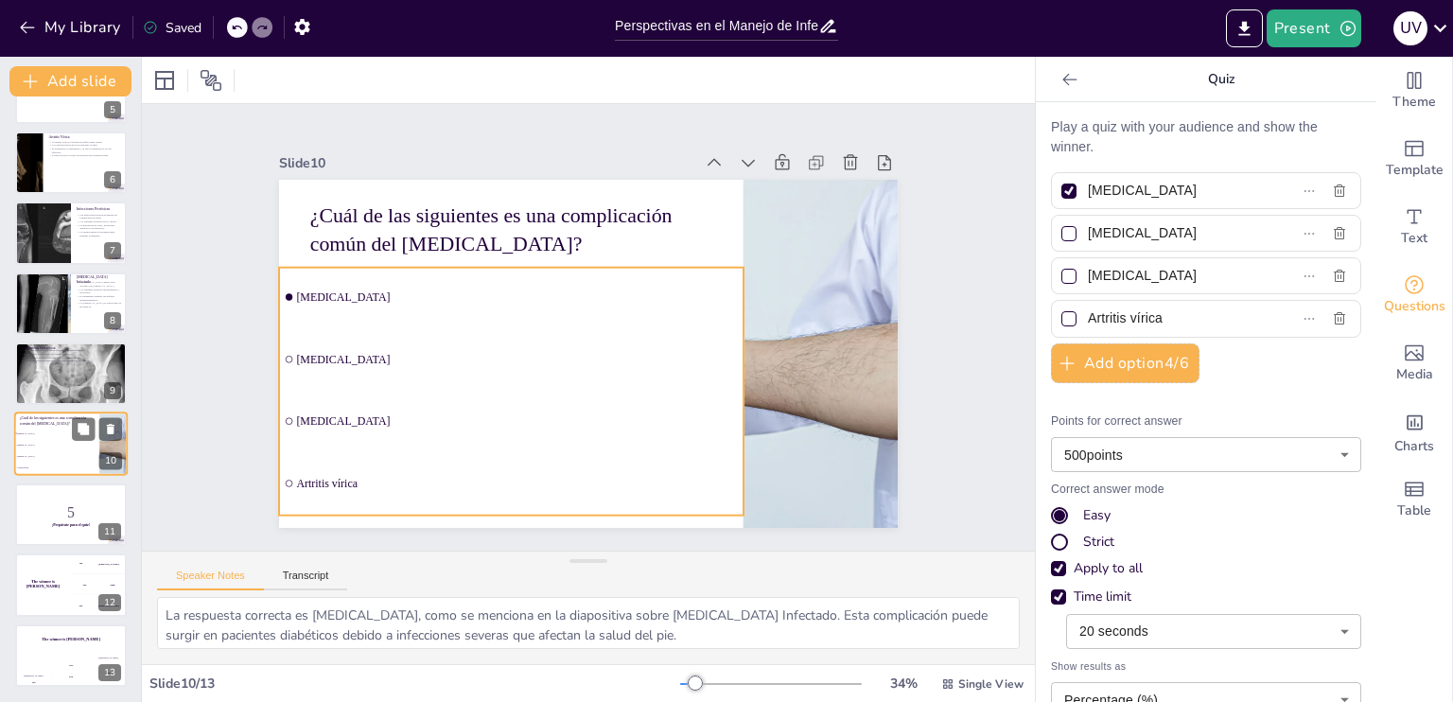
checkbox input "true"
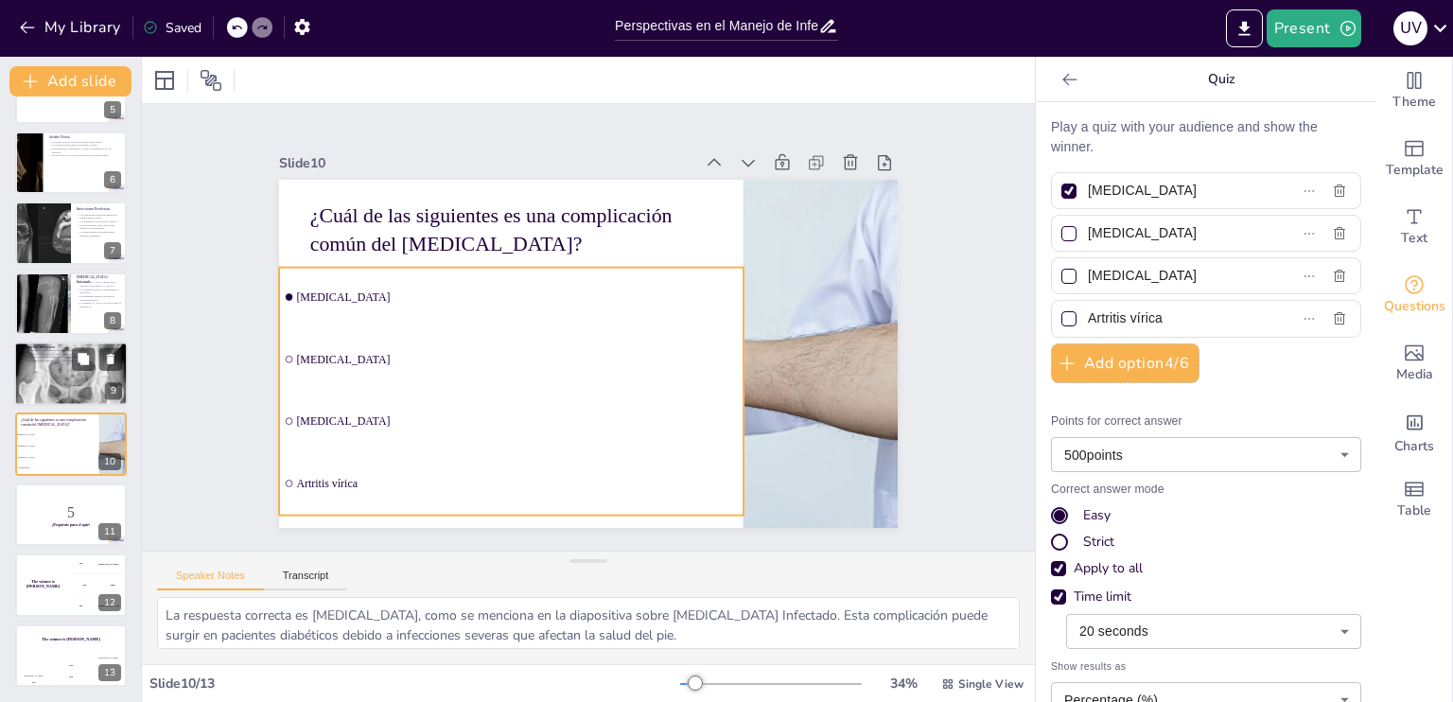
checkbox input "true"
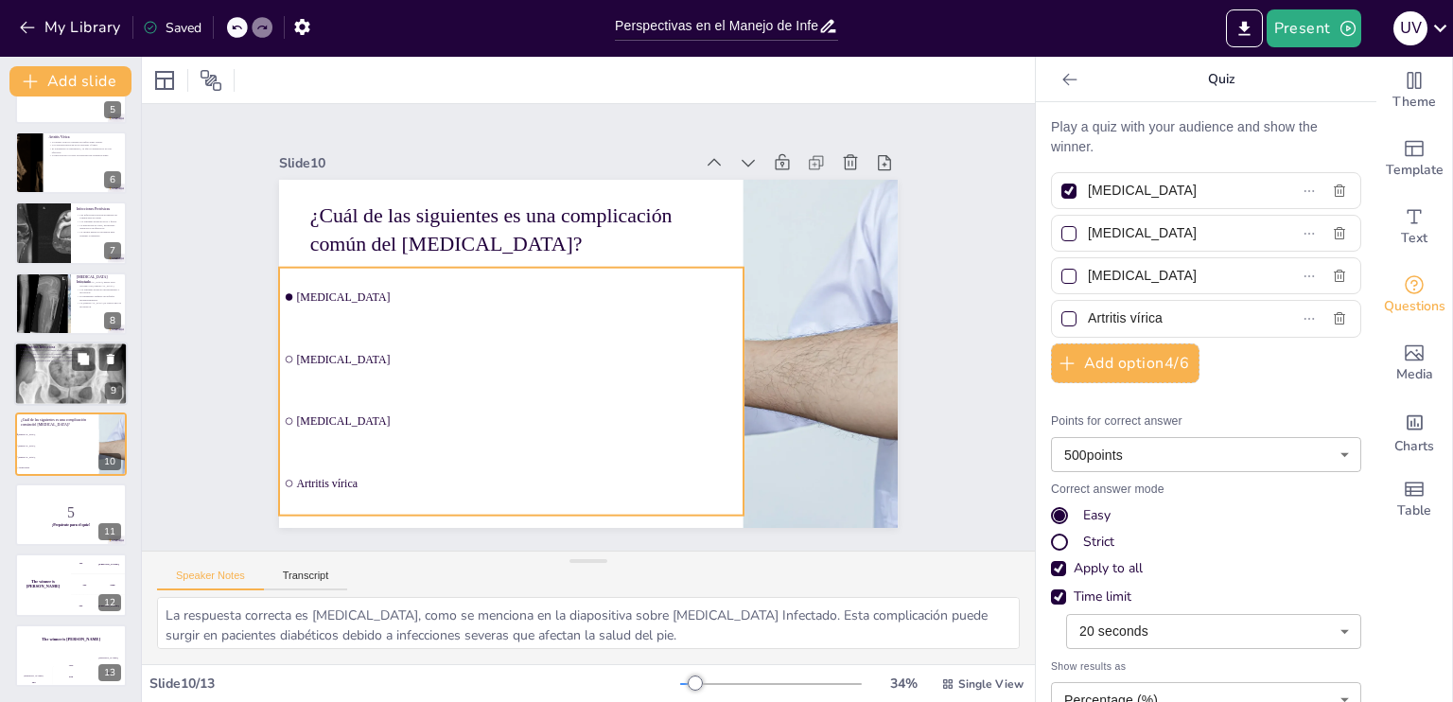
checkbox input "true"
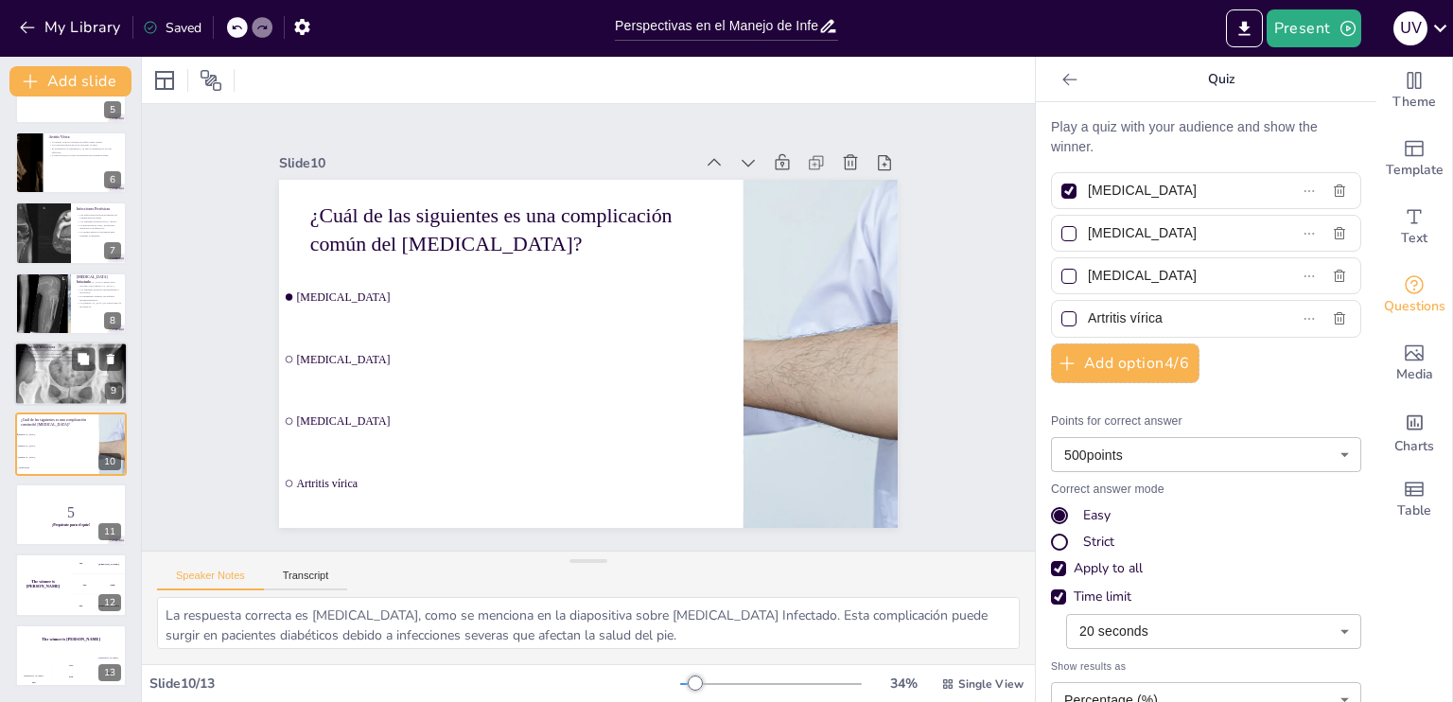
click at [49, 402] on div at bounding box center [71, 374] width 114 height 114
type textarea "La osteoartritis infecciosa es particularmente preocupante en poblaciones inmun…"
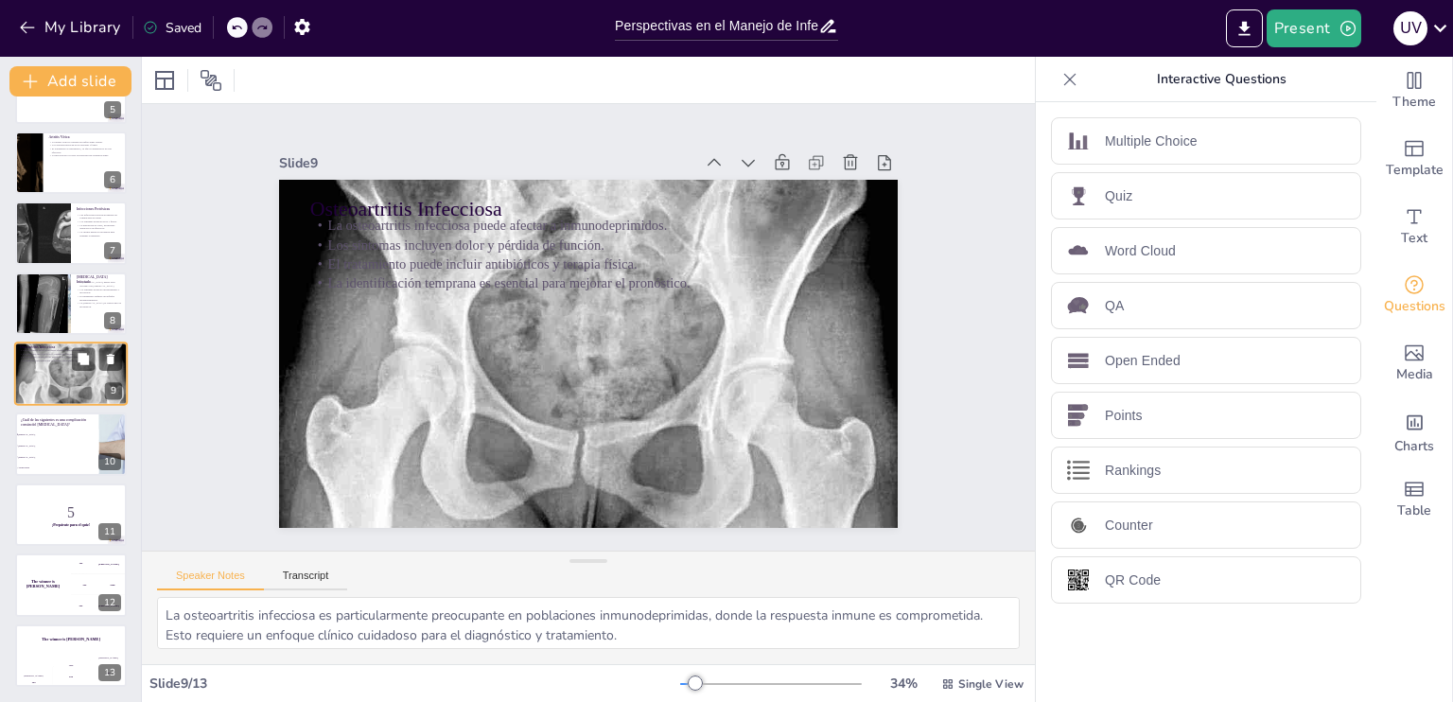
scroll to position [306, 0]
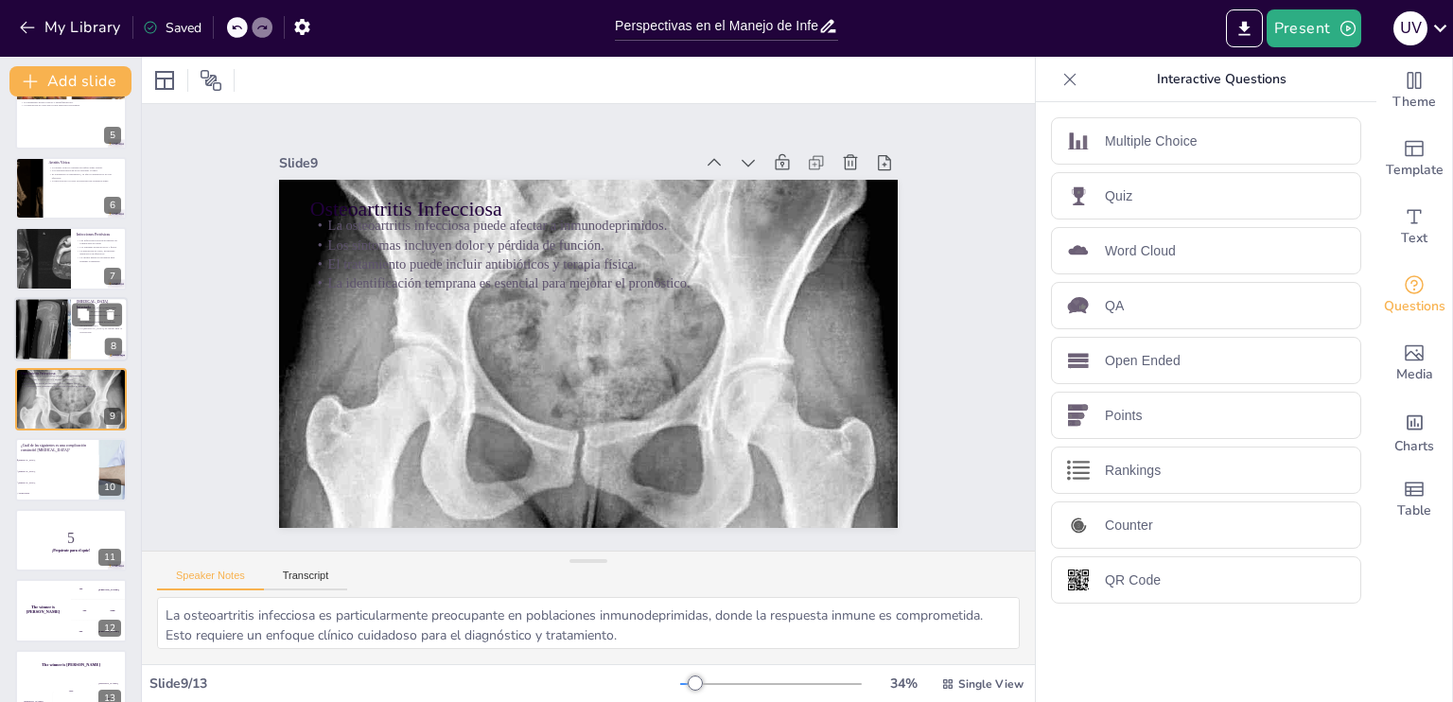
checkbox input "true"
click at [19, 313] on div at bounding box center [42, 329] width 96 height 64
type textarea "La asociación entre el pie diabético y la osteomielitis es significativa, ya qu…"
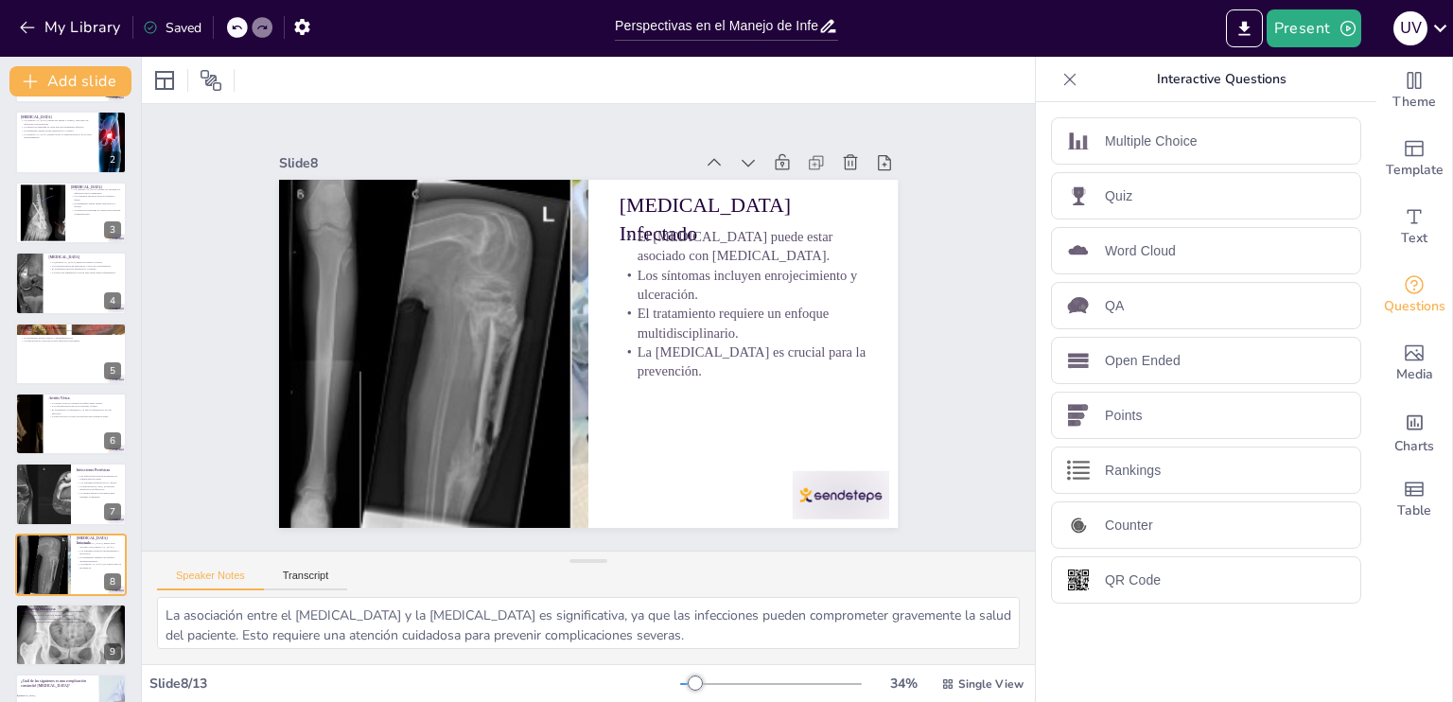
scroll to position [46, 0]
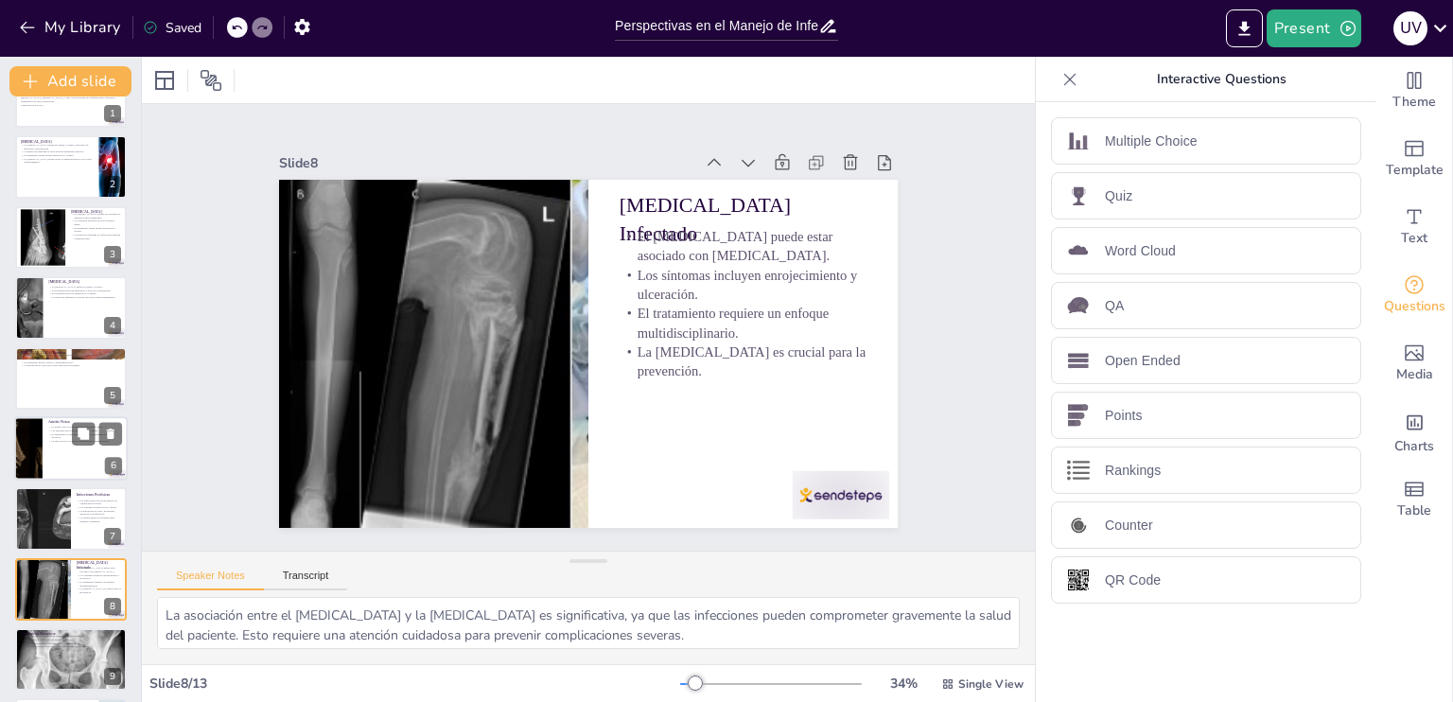
checkbox input "true"
click at [43, 448] on div at bounding box center [71, 448] width 114 height 64
type textarea "La identificación de los patógenos que causan artritis vírica es esencial para …"
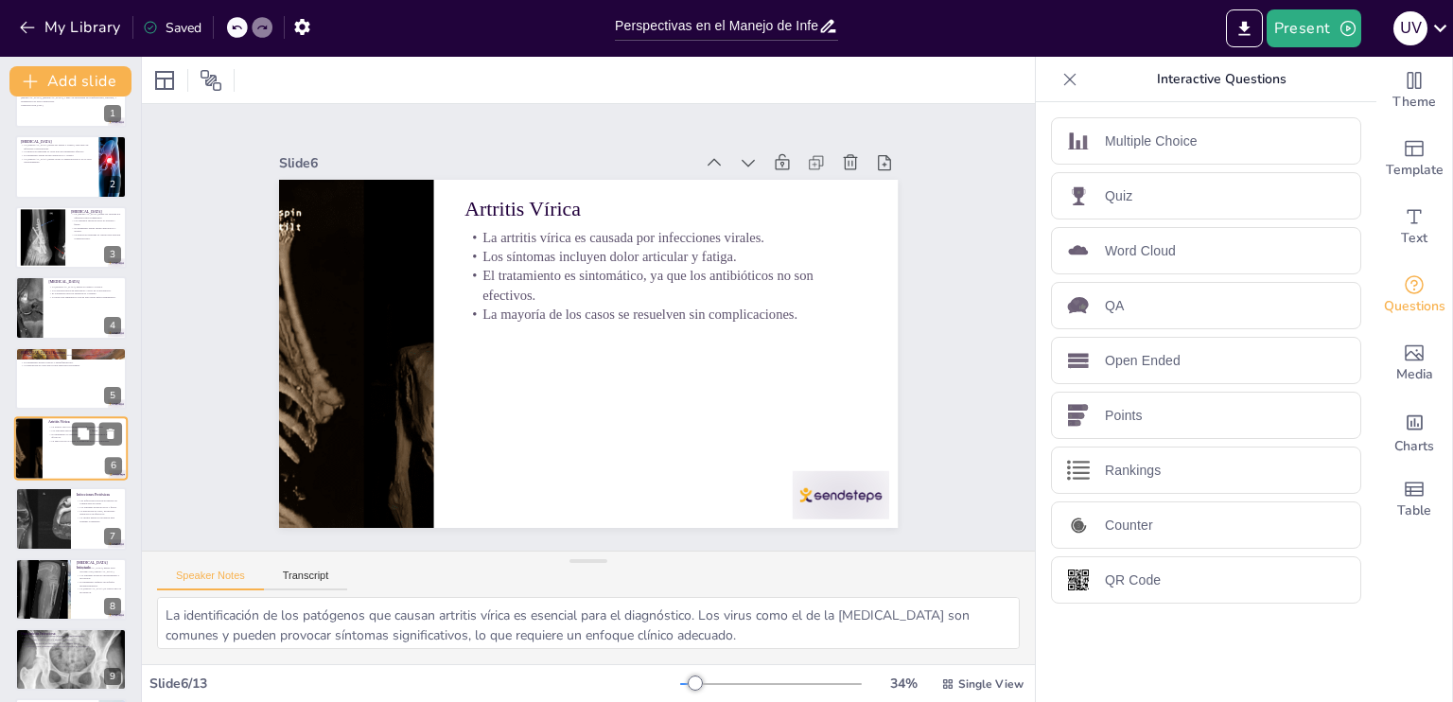
scroll to position [95, 0]
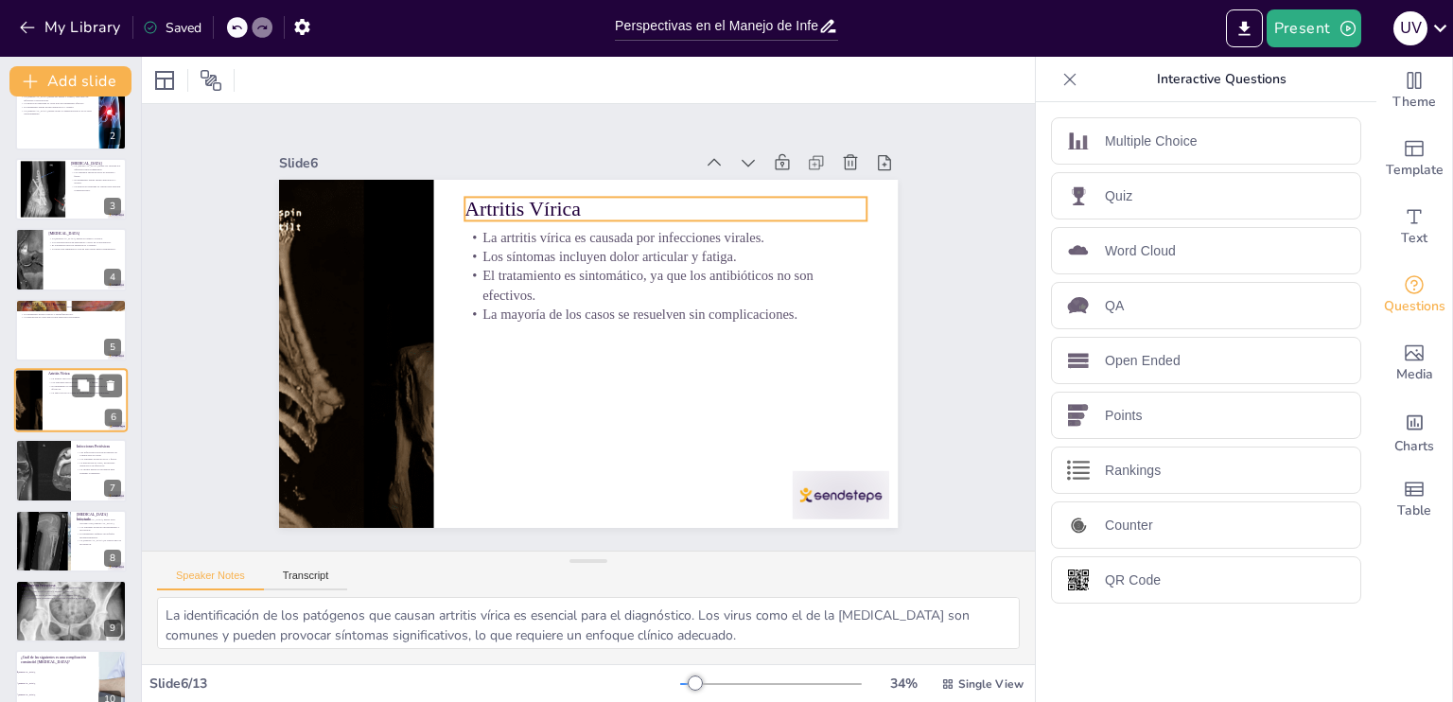
click at [48, 372] on p "Artritis Vírica" at bounding box center [85, 374] width 74 height 6
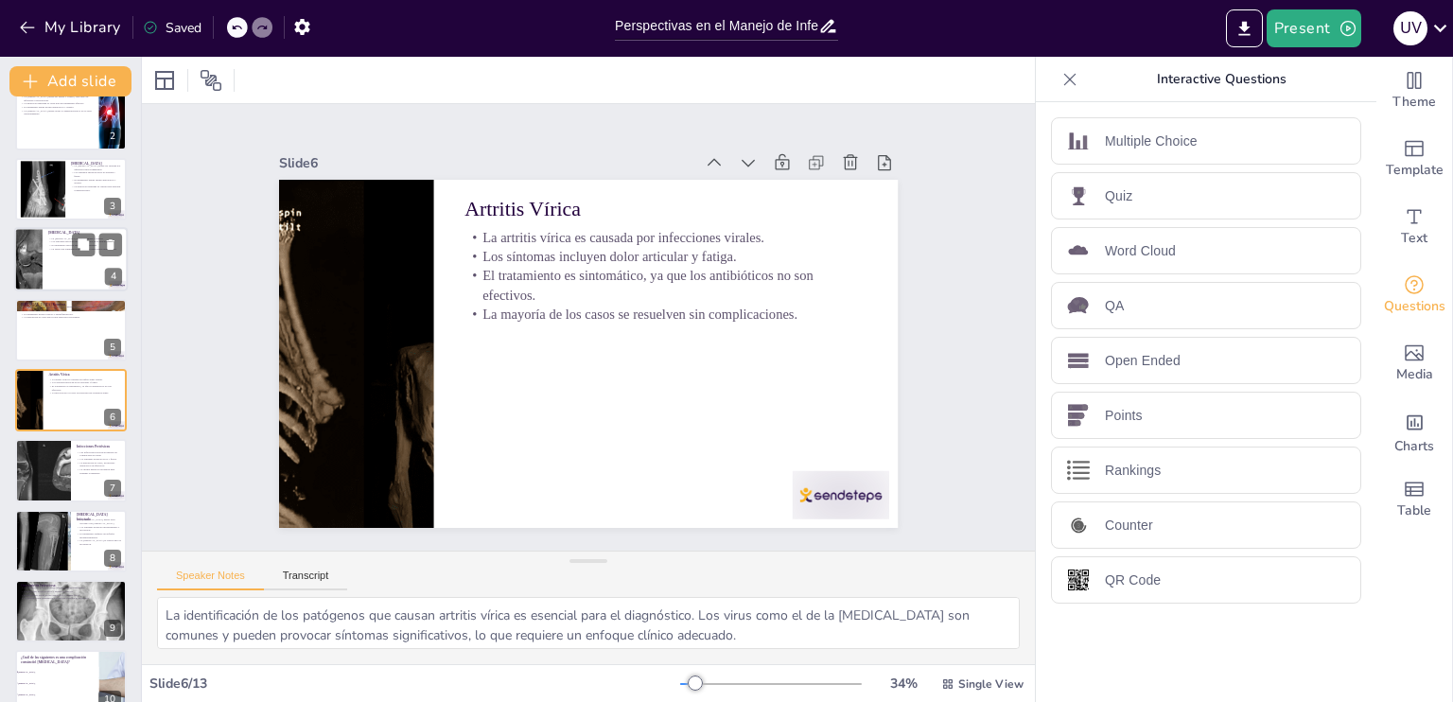
checkbox input "true"
click at [39, 285] on div at bounding box center [28, 259] width 170 height 64
type textarea "La clasificación de la artritis séptica es fundamental para el manejo clínico. …"
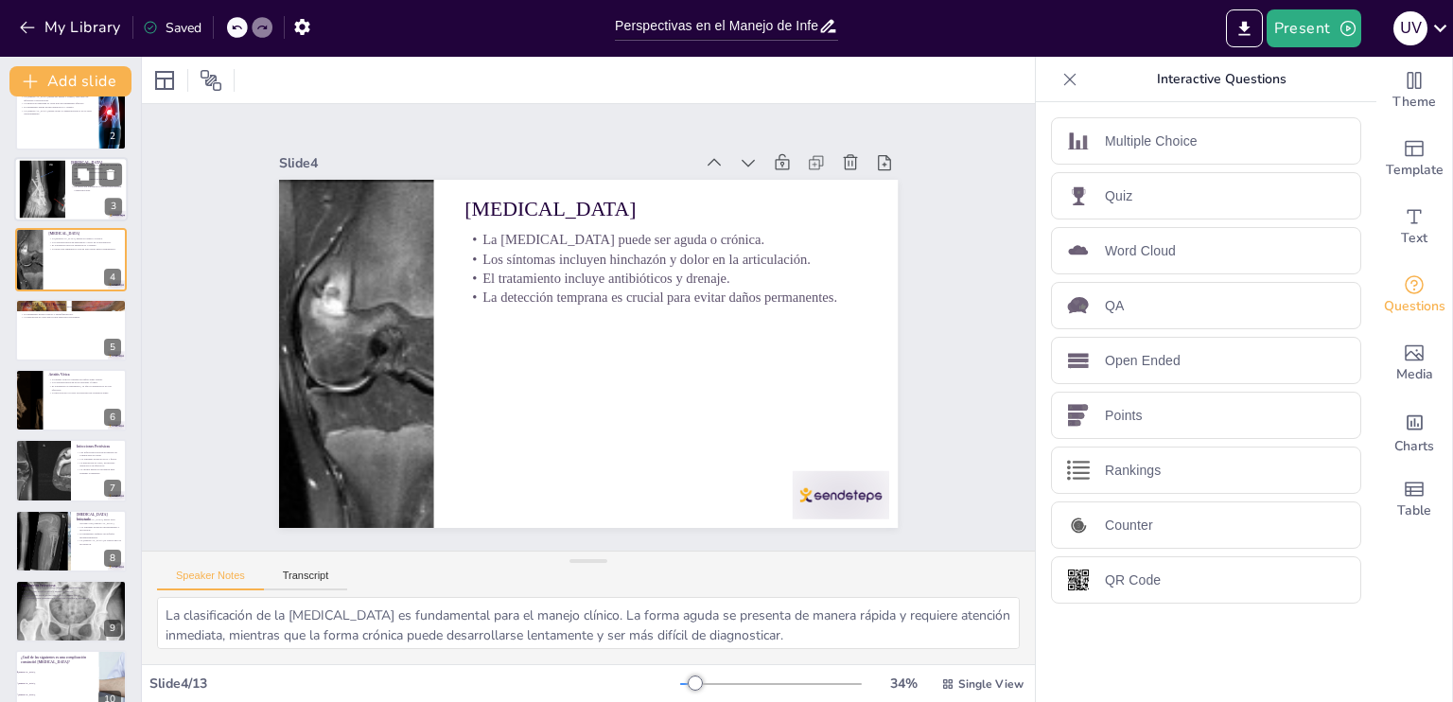
scroll to position [0, 0]
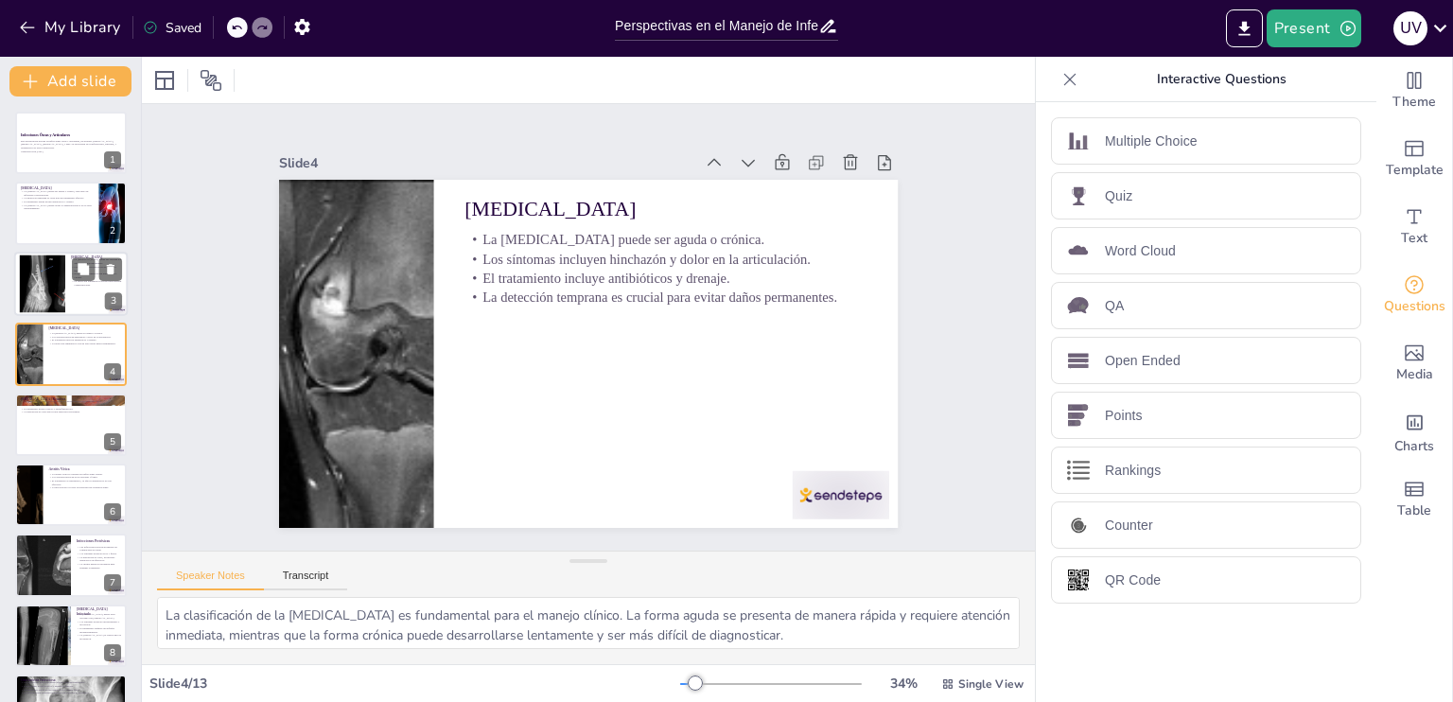
checkbox input "true"
click at [34, 286] on div at bounding box center [43, 283] width 108 height 58
type textarea "Comprender los diferentes patógenos que pueden causar espondilodiscitis es cruc…"
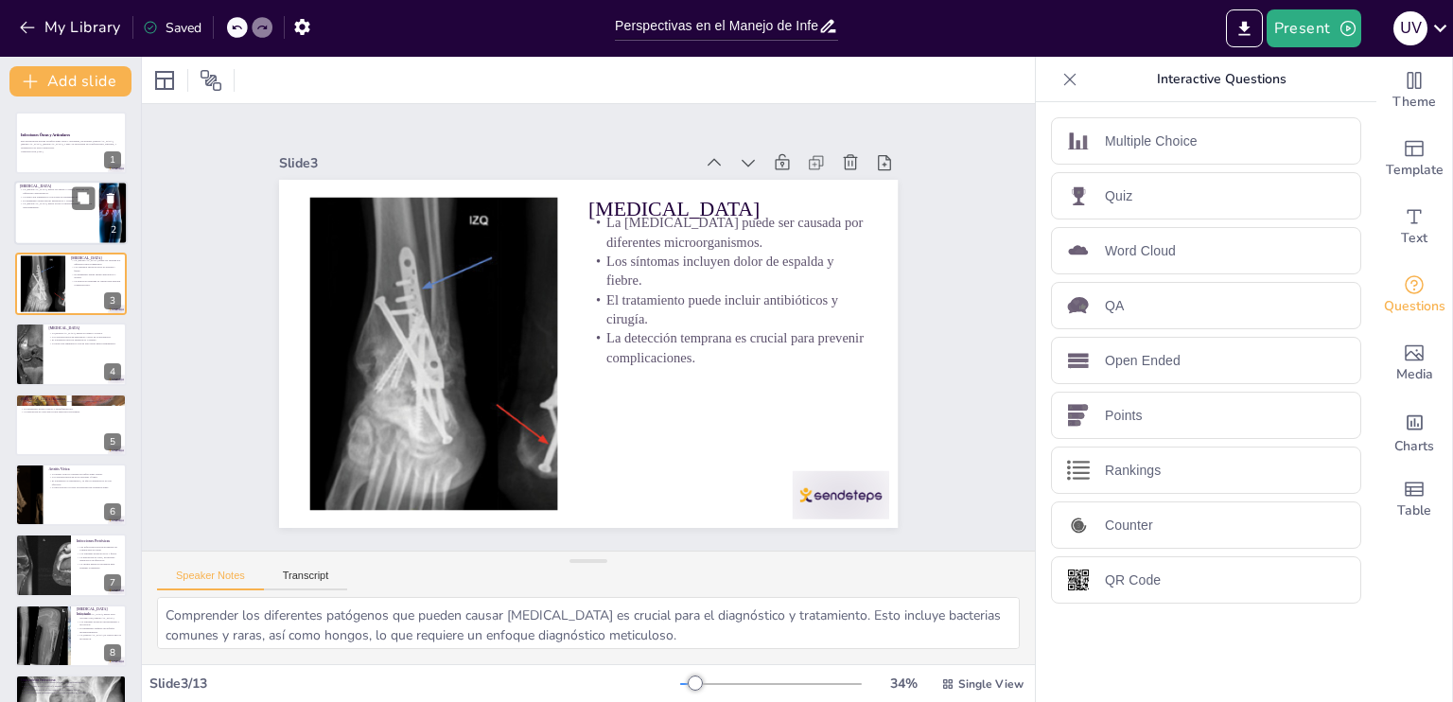
checkbox input "true"
click at [34, 240] on div at bounding box center [71, 214] width 114 height 64
type textarea "La clasificación de la osteomielitis es fundamental para entender cómo se prese…"
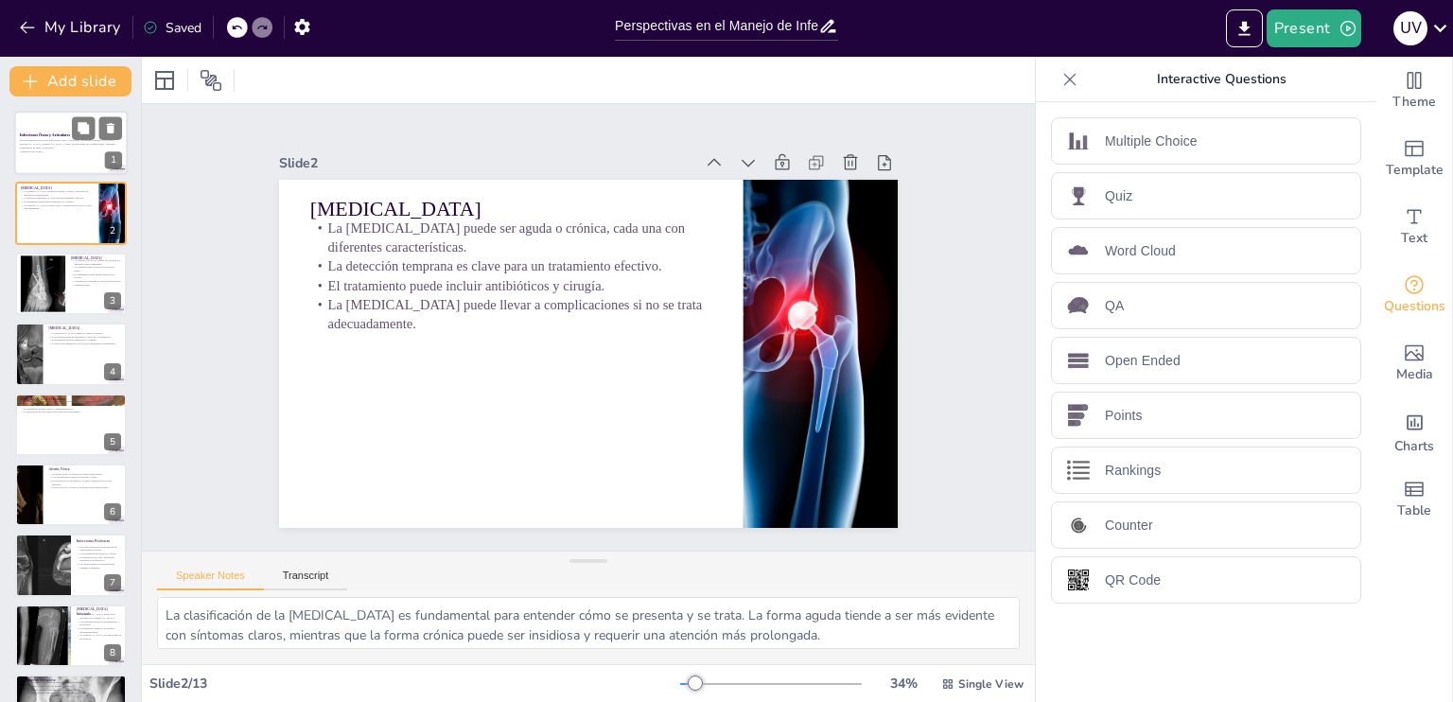
checkbox input "true"
drag, startPoint x: 51, startPoint y: 131, endPoint x: 56, endPoint y: 143, distance: 12.3
click at [51, 132] on p "Infecciones Óseas y Articulares" at bounding box center [71, 135] width 102 height 6
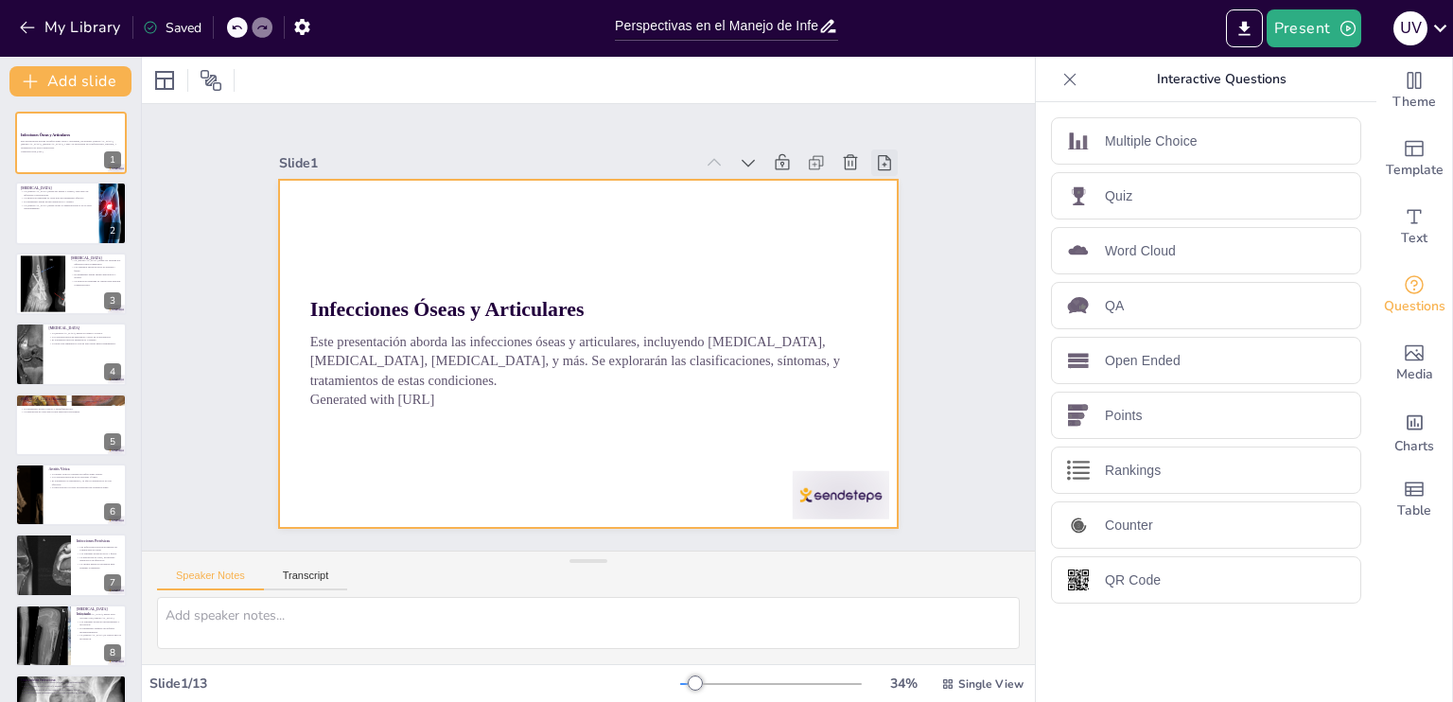
checkbox input "true"
